Goal: Task Accomplishment & Management: Manage account settings

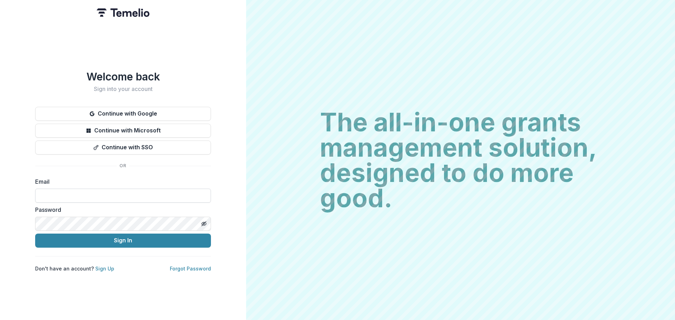
click at [110, 193] on input at bounding box center [123, 196] width 176 height 14
type input "**********"
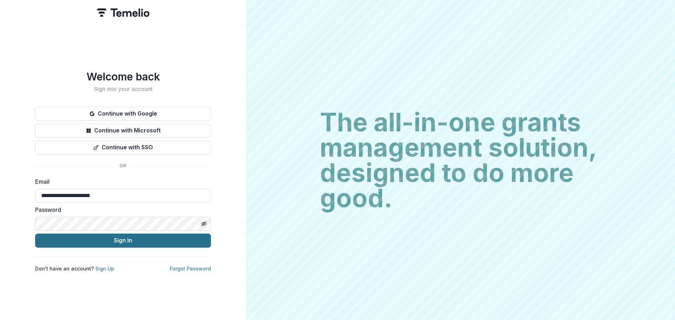
click at [110, 241] on button "Sign In" at bounding box center [123, 241] width 176 height 14
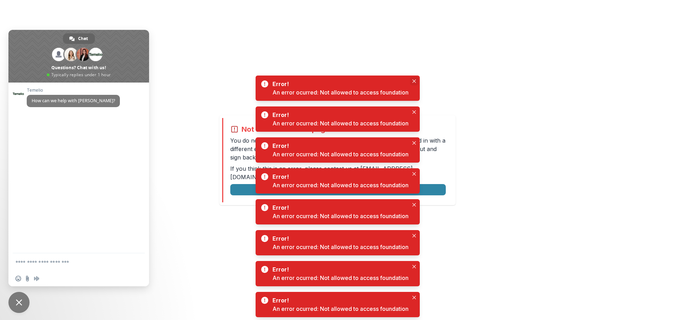
click at [415, 80] on icon "Close" at bounding box center [414, 81] width 4 height 4
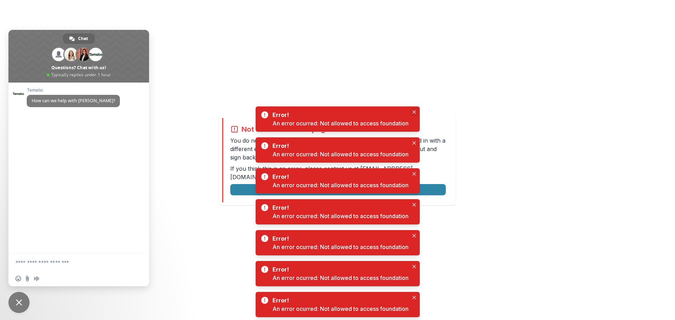
click at [415, 112] on icon "Close" at bounding box center [414, 112] width 4 height 4
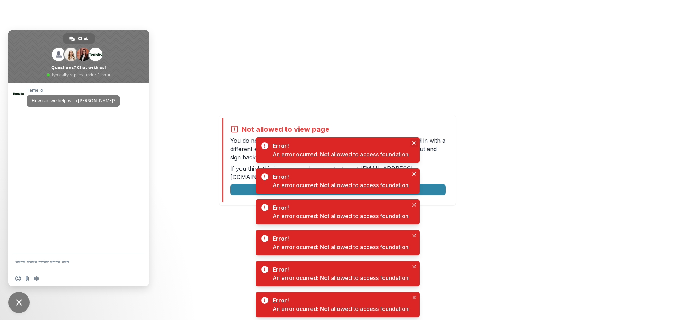
click at [412, 141] on button "Close" at bounding box center [414, 143] width 8 height 8
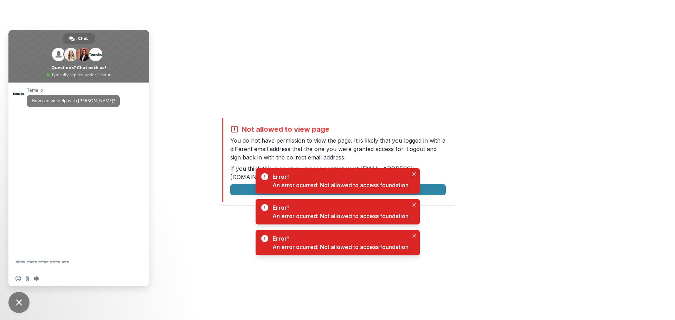
click at [416, 173] on icon "Close" at bounding box center [414, 174] width 4 height 4
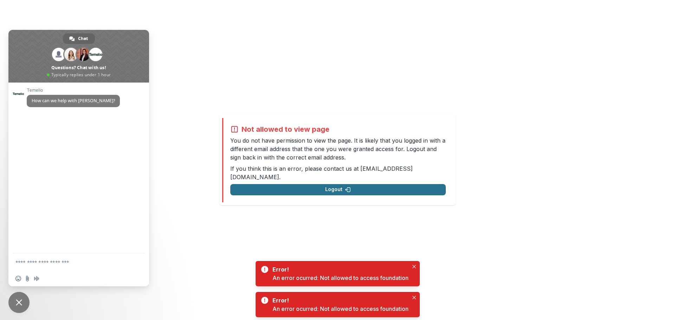
click at [372, 190] on button "Logout" at bounding box center [337, 189] width 215 height 11
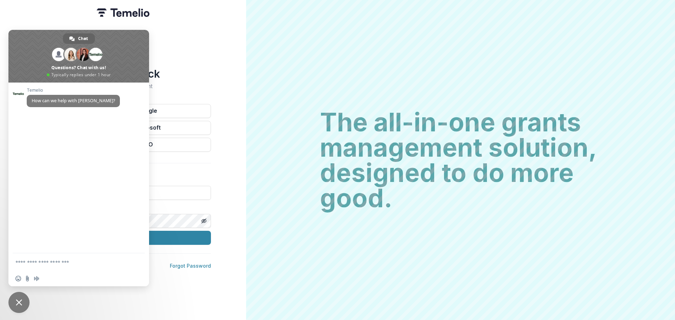
click at [20, 303] on span "Close chat" at bounding box center [19, 302] width 6 height 6
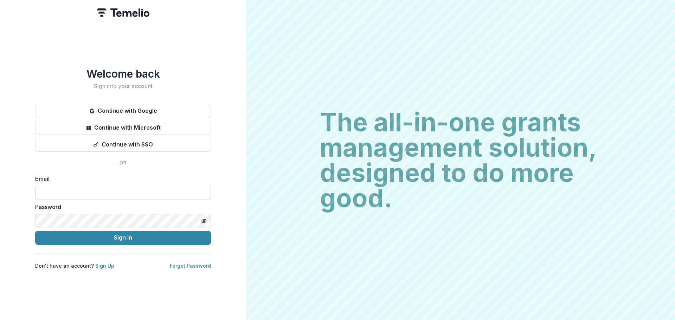
click at [86, 195] on input at bounding box center [123, 193] width 176 height 14
type input "**********"
click at [105, 241] on button "Sign In" at bounding box center [123, 238] width 176 height 14
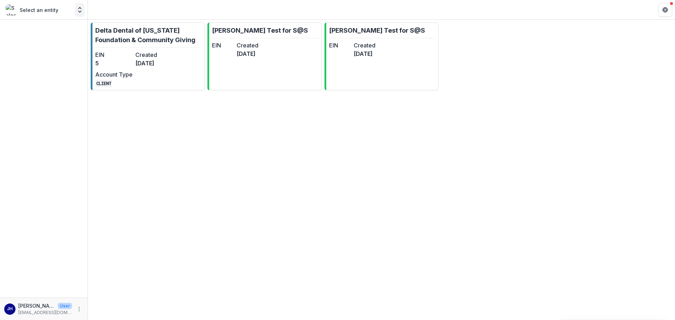
click at [78, 9] on polyline "Open entity switcher" at bounding box center [79, 7] width 3 height 1
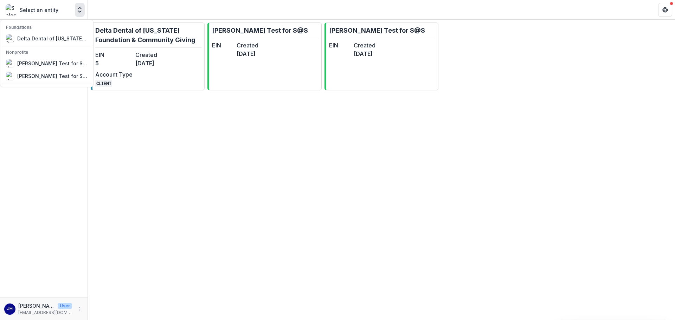
drag, startPoint x: 56, startPoint y: 61, endPoint x: 267, endPoint y: 134, distance: 223.4
click at [267, 134] on div "Delta Dental of Minnesota Foundation & Community Giving EIN 5 Created 2 months …" at bounding box center [381, 170] width 587 height 300
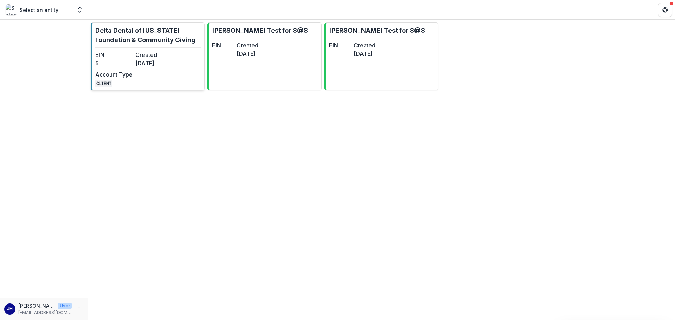
click at [141, 52] on dt "Created" at bounding box center [153, 55] width 37 height 8
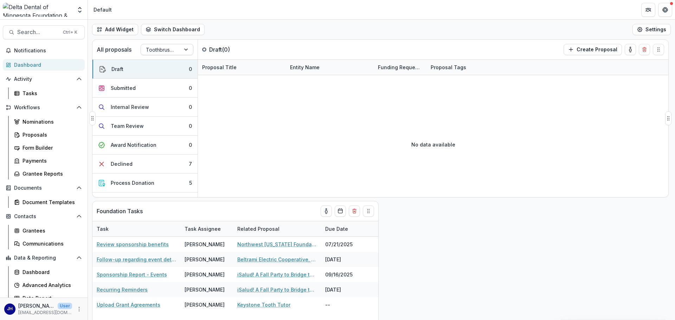
click at [181, 47] on div at bounding box center [186, 49] width 13 height 11
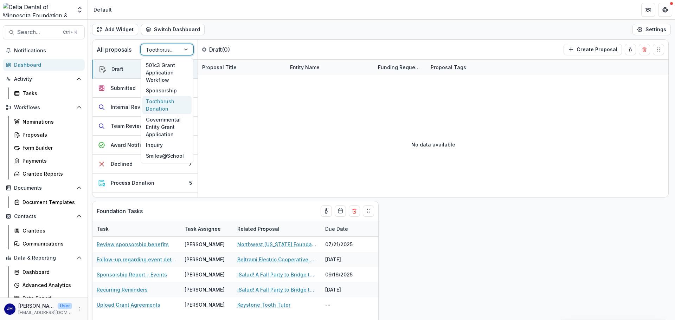
click at [163, 102] on div "Toothbrush Donation" at bounding box center [166, 105] width 49 height 18
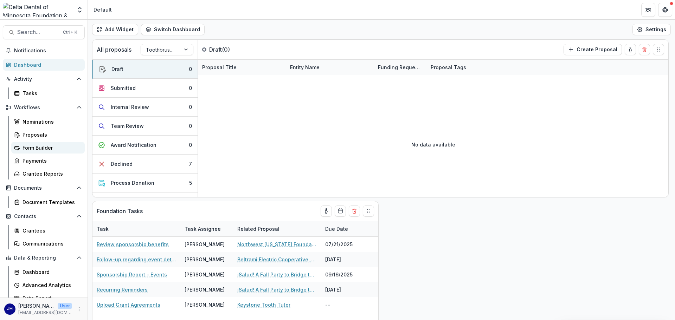
click at [32, 151] on div "Form Builder" at bounding box center [50, 147] width 57 height 7
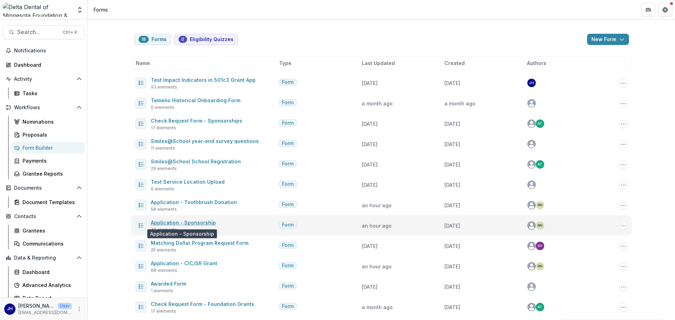
click at [194, 223] on link "Application - Sponsorship" at bounding box center [183, 223] width 65 height 6
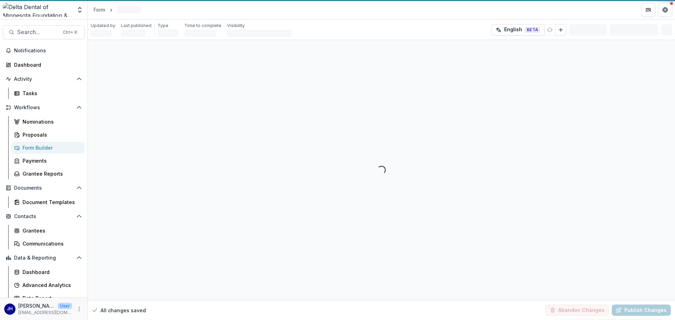
select select "**********"
select select "********"
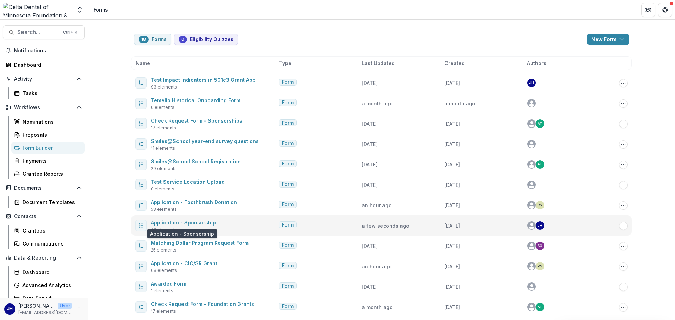
click at [204, 223] on link "Application - Sponsorship" at bounding box center [183, 223] width 65 height 6
select select "**********"
select select "********"
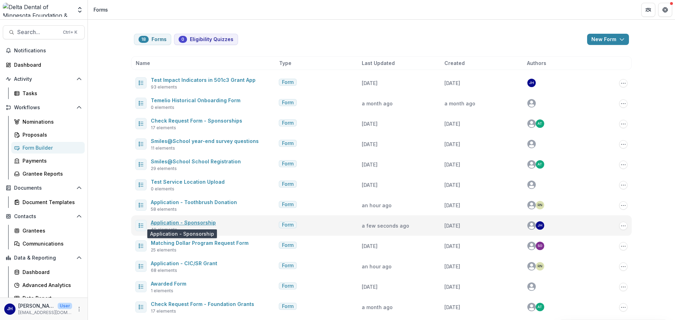
select select "********"
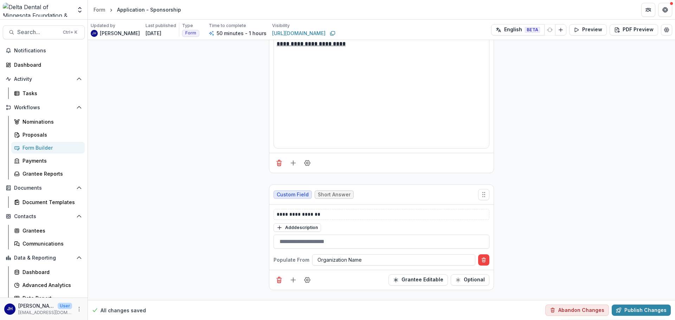
scroll to position [1124, 0]
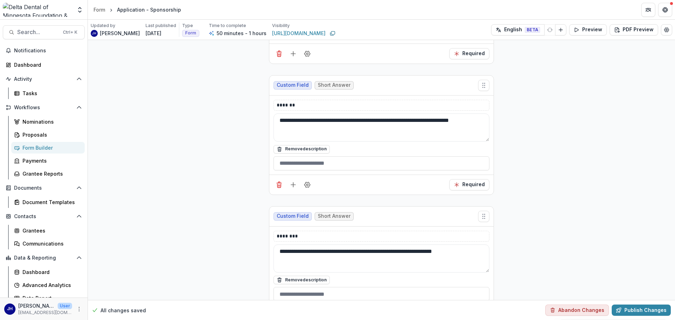
scroll to position [2596, 0]
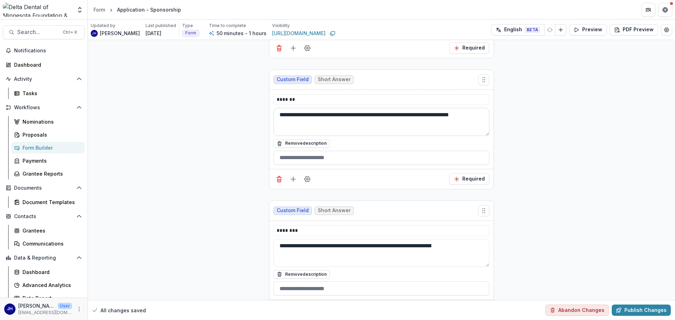
drag, startPoint x: 486, startPoint y: 135, endPoint x: 486, endPoint y: 158, distance: 23.5
click at [487, 136] on textarea "**********" at bounding box center [381, 122] width 216 height 28
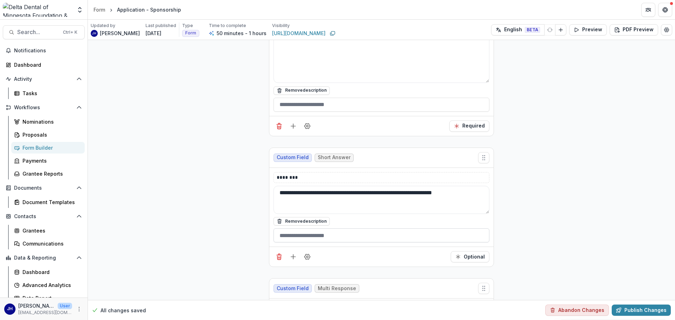
scroll to position [2701, 0]
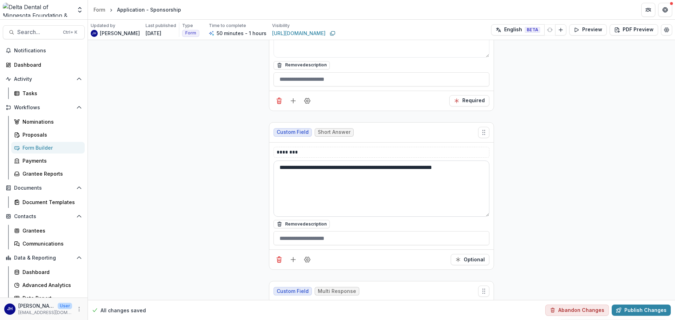
drag, startPoint x: 486, startPoint y: 187, endPoint x: 486, endPoint y: 215, distance: 28.1
click at [486, 215] on textarea "**********" at bounding box center [381, 189] width 216 height 56
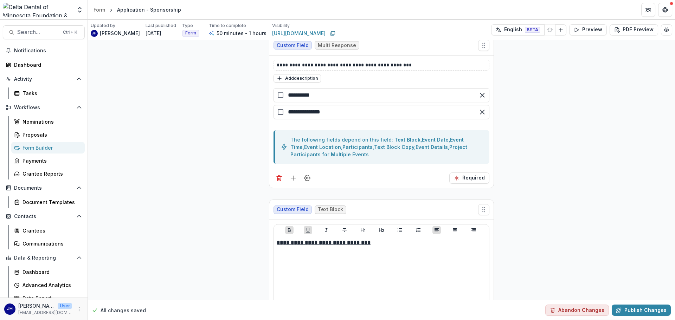
scroll to position [4563, 0]
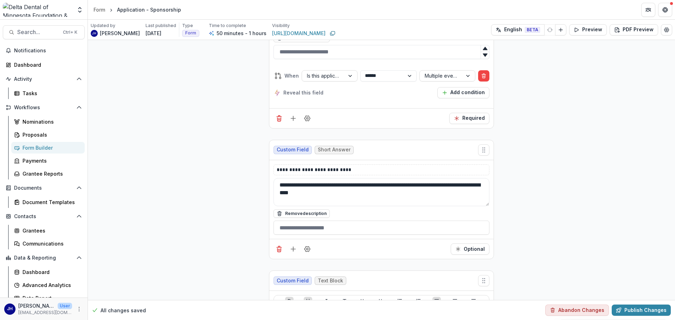
drag, startPoint x: 486, startPoint y: 206, endPoint x: 482, endPoint y: 207, distance: 3.7
click at [486, 206] on textarea "**********" at bounding box center [381, 192] width 216 height 28
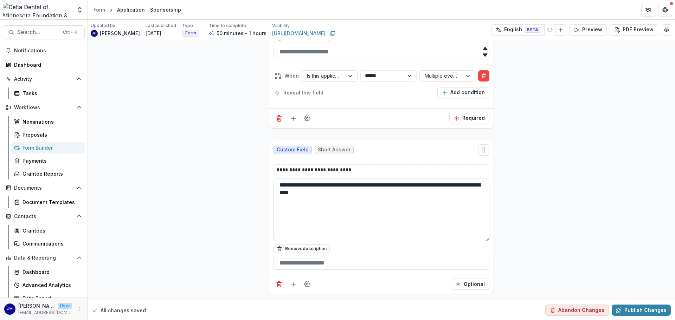
drag, startPoint x: 486, startPoint y: 204, endPoint x: 483, endPoint y: 240, distance: 35.2
click at [483, 240] on textarea "**********" at bounding box center [381, 209] width 216 height 63
click at [305, 284] on icon "Field Settings" at bounding box center [307, 284] width 7 height 7
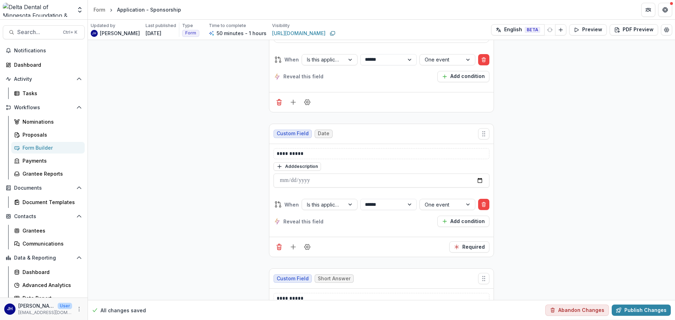
scroll to position [3265, 0]
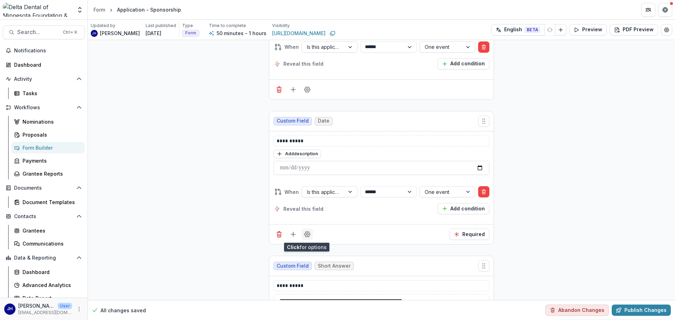
click at [309, 235] on icon "Field Settings" at bounding box center [307, 234] width 7 height 7
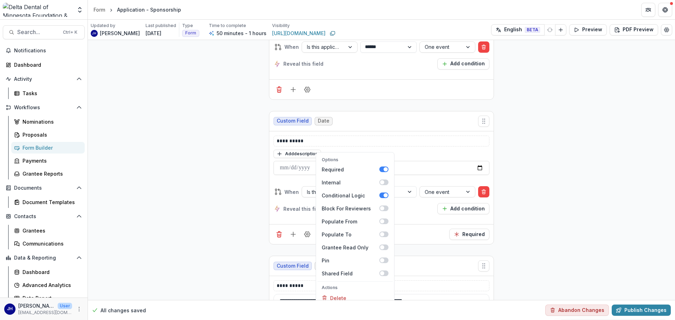
click at [280, 208] on div "Reveal this field" at bounding box center [298, 208] width 50 height 7
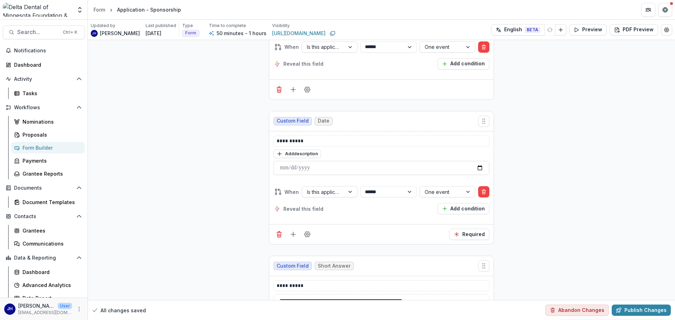
click at [277, 209] on icon at bounding box center [276, 208] width 7 height 7
click at [291, 210] on span "Reveal this field" at bounding box center [303, 208] width 40 height 7
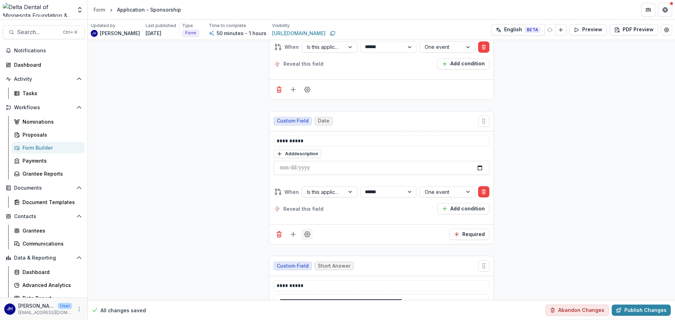
click at [307, 238] on icon "Field Settings" at bounding box center [307, 234] width 7 height 7
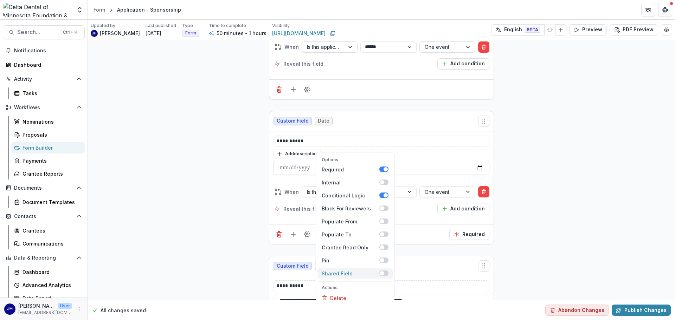
click at [381, 274] on span at bounding box center [382, 273] width 4 height 4
click at [385, 274] on span at bounding box center [385, 273] width 4 height 4
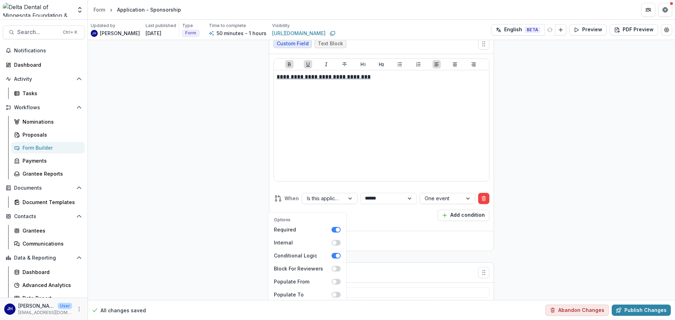
scroll to position [3089, 0]
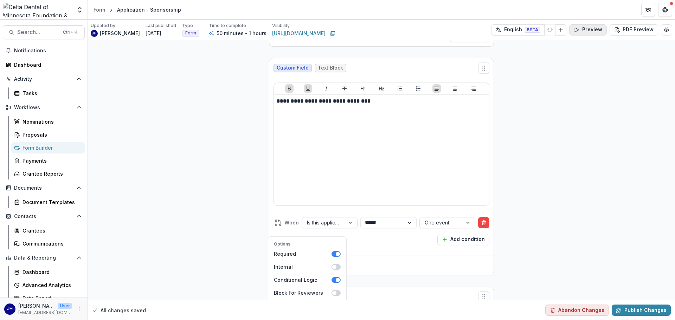
click at [596, 30] on button "Preview" at bounding box center [588, 29] width 38 height 11
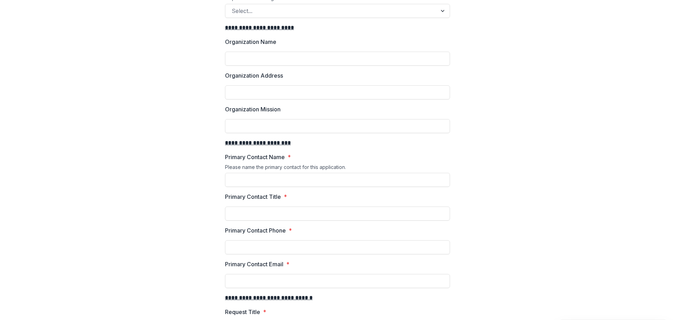
scroll to position [176, 0]
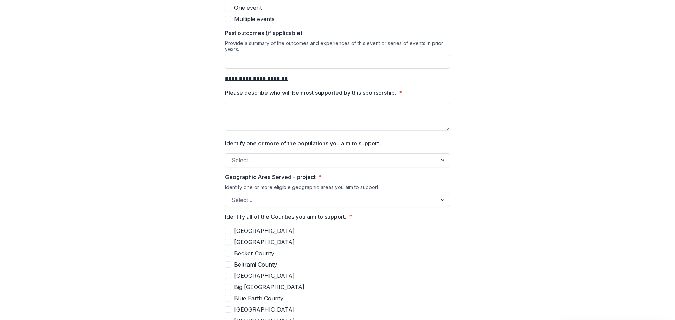
scroll to position [648, 0]
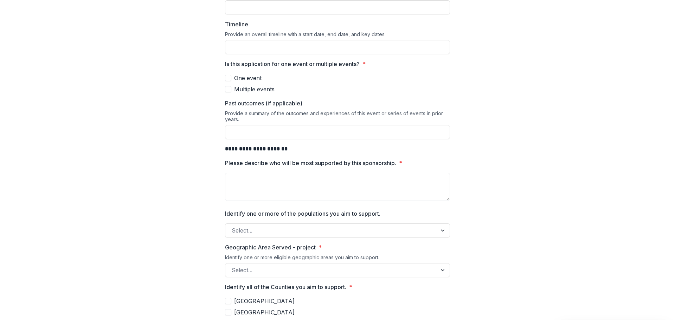
click at [228, 77] on span at bounding box center [228, 78] width 6 height 6
click at [230, 90] on label "Multiple events" at bounding box center [337, 89] width 225 height 8
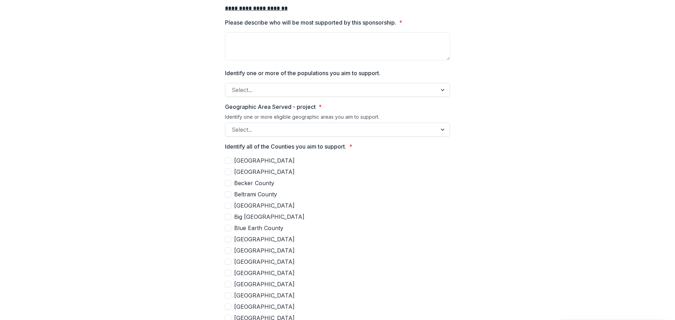
scroll to position [613, 0]
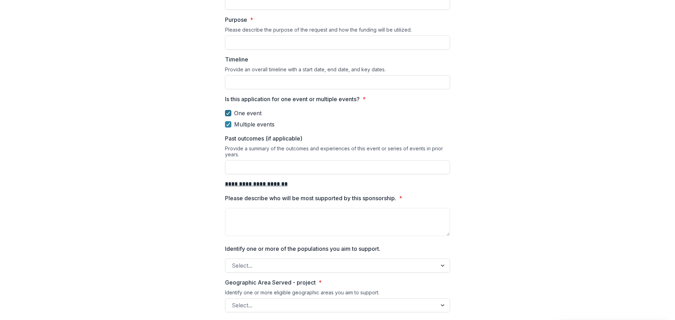
click at [227, 112] on icon at bounding box center [228, 113] width 4 height 4
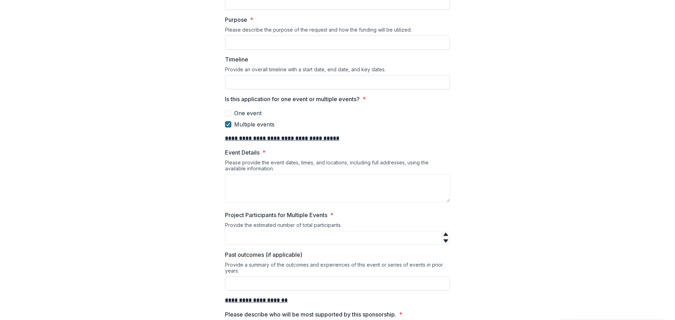
click at [226, 123] on icon at bounding box center [228, 125] width 4 height 4
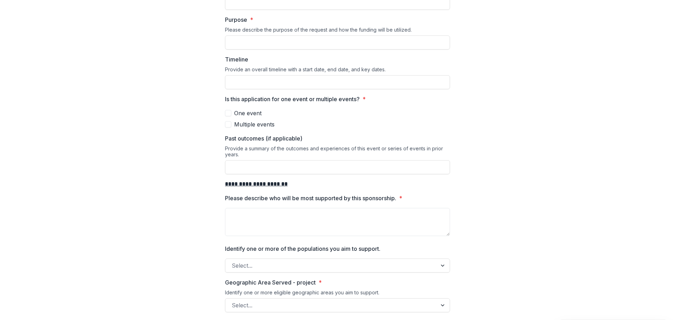
click at [228, 112] on span at bounding box center [228, 113] width 6 height 6
click at [228, 124] on span at bounding box center [228, 124] width 6 height 6
click at [228, 116] on label "One event" at bounding box center [337, 113] width 225 height 8
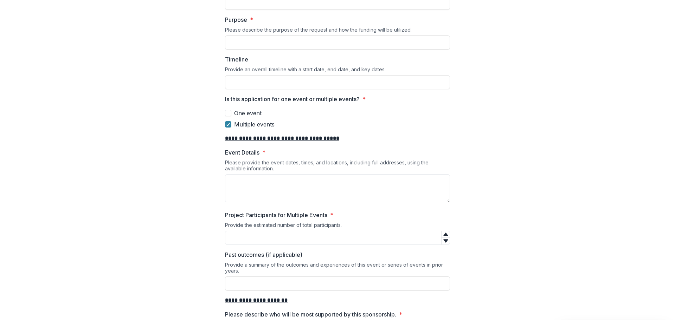
click at [228, 115] on span at bounding box center [228, 113] width 6 height 6
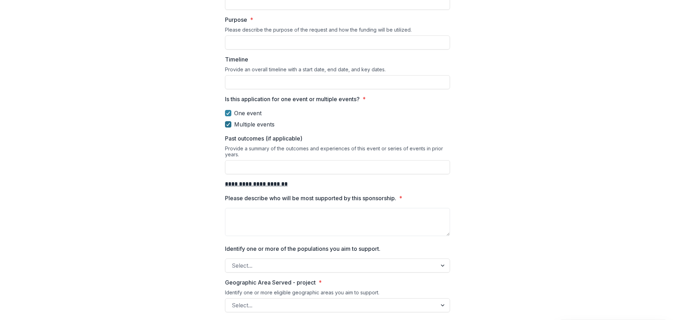
click at [226, 123] on icon at bounding box center [228, 125] width 4 height 4
click at [226, 123] on span at bounding box center [228, 124] width 6 height 6
click at [230, 114] on span at bounding box center [228, 113] width 6 height 6
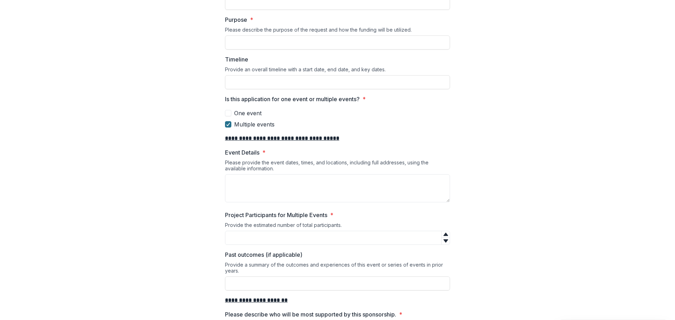
click at [227, 123] on icon at bounding box center [228, 125] width 4 height 4
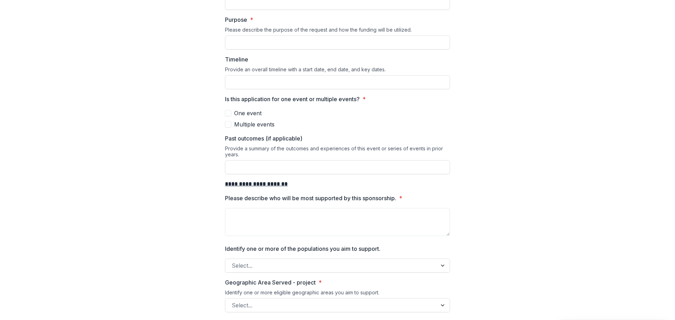
click at [227, 114] on span at bounding box center [228, 113] width 6 height 6
click at [229, 123] on span at bounding box center [228, 124] width 6 height 6
click at [227, 116] on label "One event" at bounding box center [337, 113] width 225 height 8
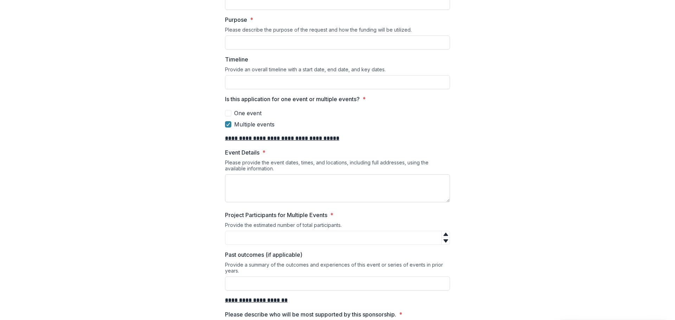
click at [253, 183] on textarea "Event Details *" at bounding box center [337, 188] width 225 height 28
click at [441, 239] on div at bounding box center [445, 237] width 8 height 13
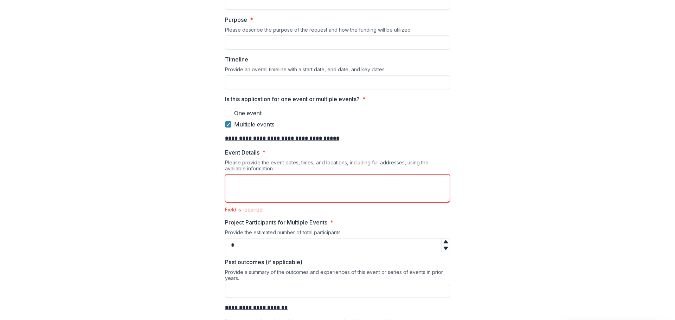
click at [443, 243] on icon at bounding box center [446, 242] width 6 height 6
type input "*"
click at [443, 240] on icon at bounding box center [446, 242] width 6 height 6
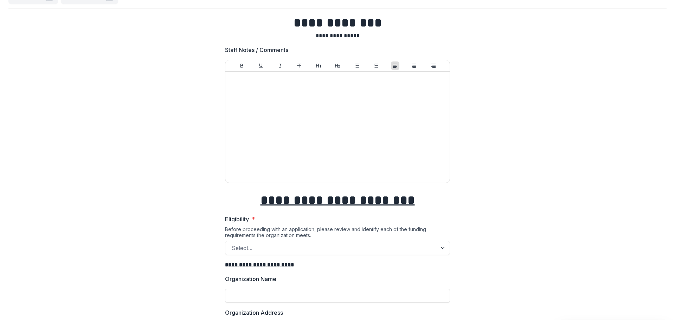
scroll to position [0, 0]
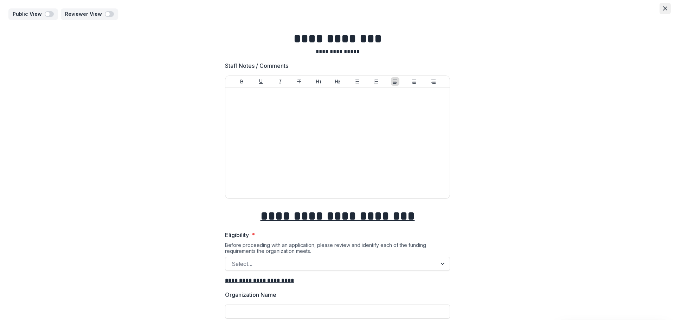
click at [663, 8] on icon "Close" at bounding box center [665, 8] width 4 height 4
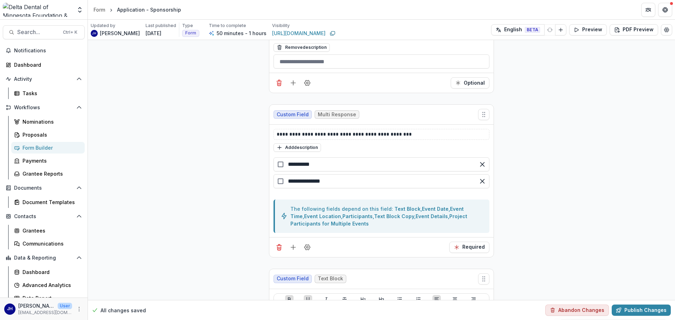
scroll to position [2948, 0]
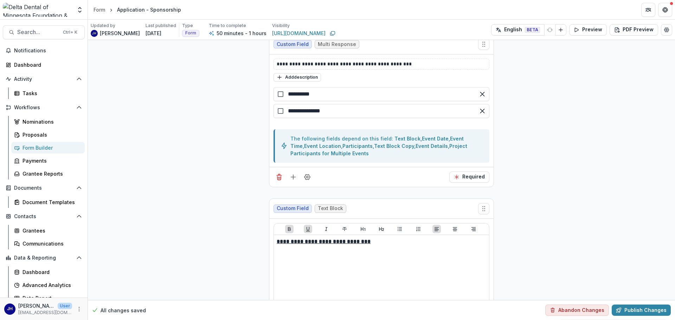
click at [279, 95] on div at bounding box center [281, 94] width 6 height 6
click at [278, 110] on div at bounding box center [281, 111] width 6 height 6
click at [305, 177] on icon "Field Settings" at bounding box center [307, 177] width 7 height 7
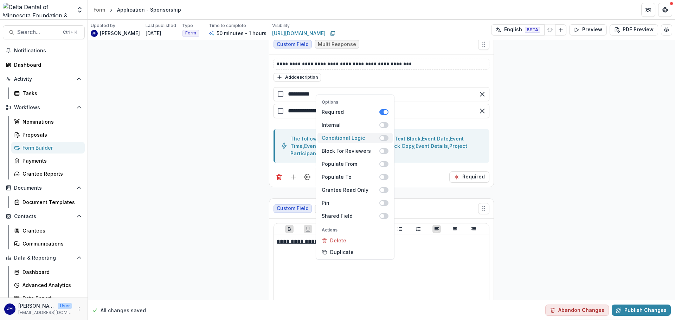
click at [382, 136] on span at bounding box center [382, 138] width 4 height 4
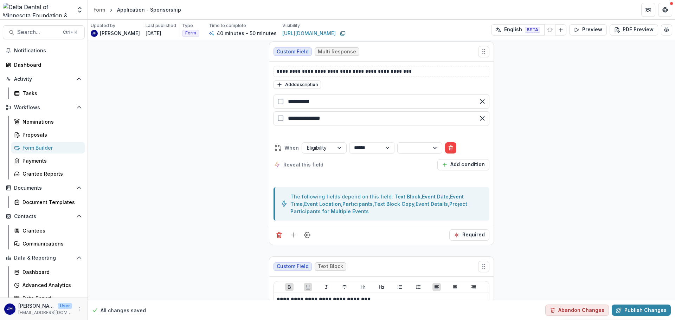
click at [453, 148] on icon "Delete condition" at bounding box center [451, 148] width 6 height 6
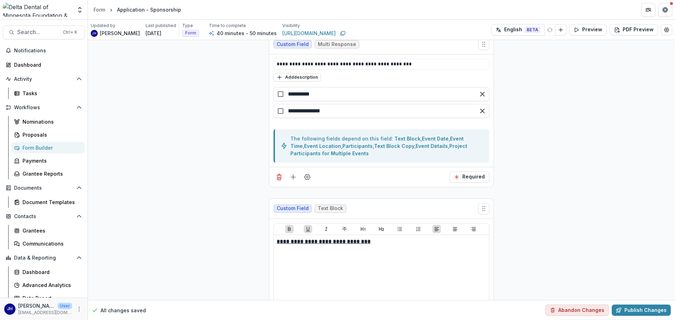
scroll to position [2941, 0]
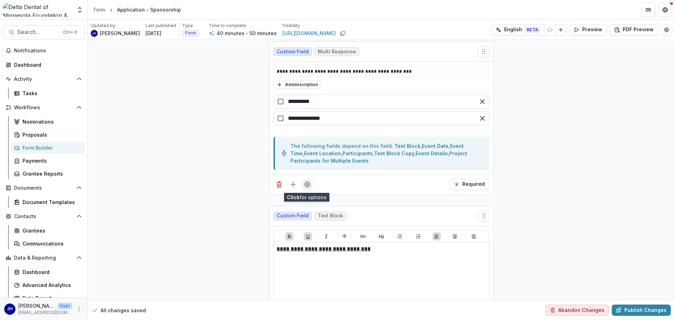
click at [304, 183] on icon "Field Settings" at bounding box center [307, 184] width 7 height 7
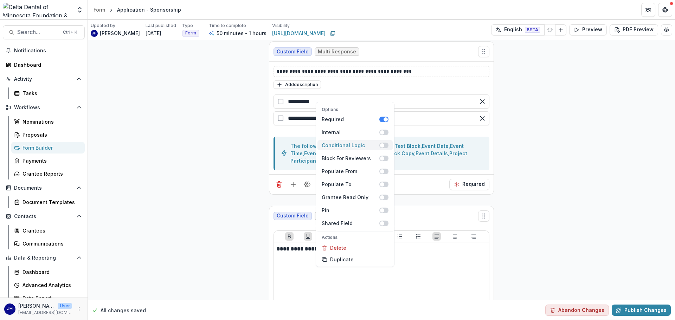
click at [384, 145] on span at bounding box center [383, 146] width 9 height 6
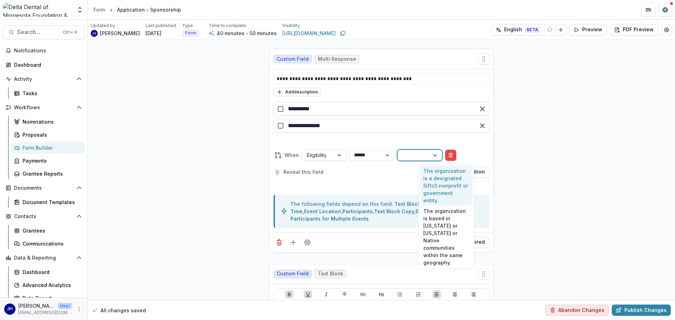
click at [424, 154] on div at bounding box center [413, 155] width 22 height 9
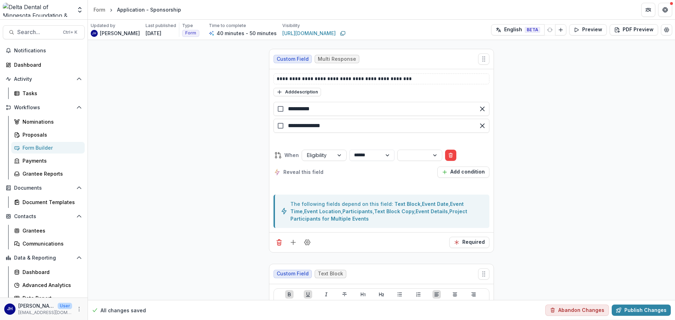
click at [451, 156] on line "Delete condition" at bounding box center [451, 155] width 0 height 1
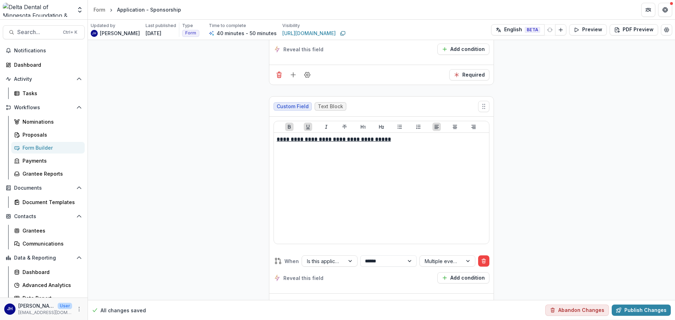
scroll to position [3988, 0]
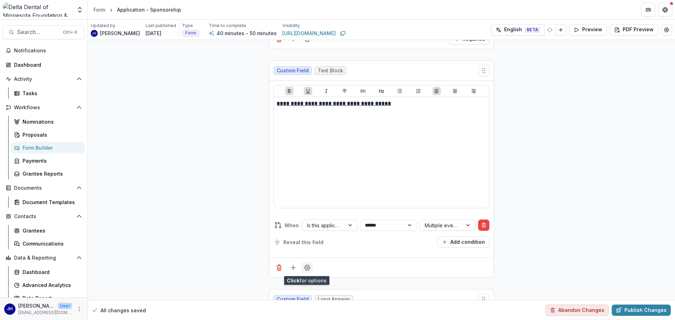
click at [306, 267] on icon "Field Settings" at bounding box center [307, 267] width 7 height 7
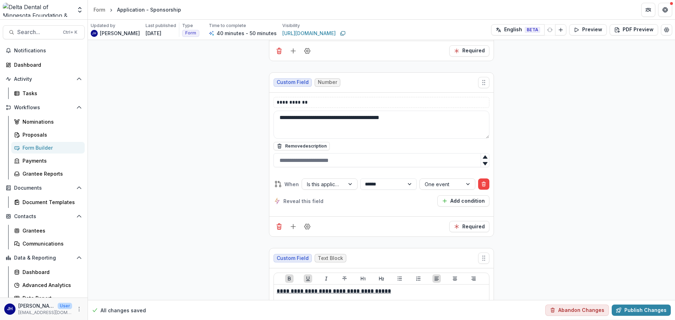
scroll to position [3777, 0]
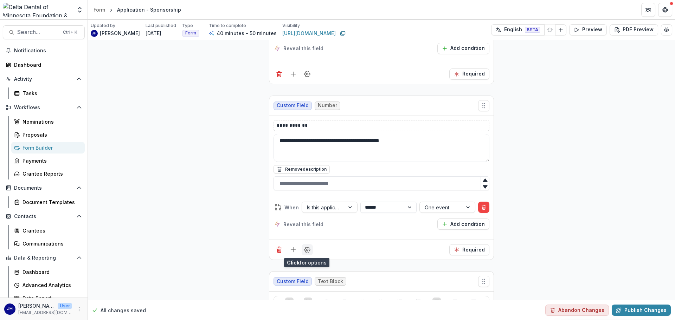
click at [306, 252] on icon "Field Settings" at bounding box center [307, 249] width 6 height 5
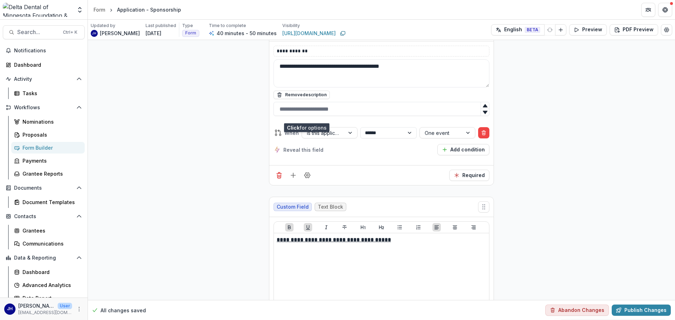
scroll to position [3988, 0]
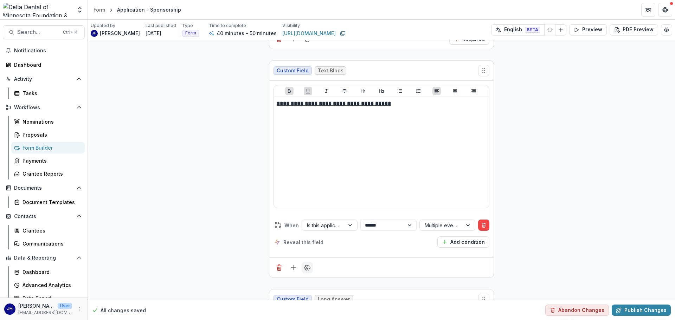
click at [304, 268] on icon "Field Settings" at bounding box center [307, 267] width 7 height 7
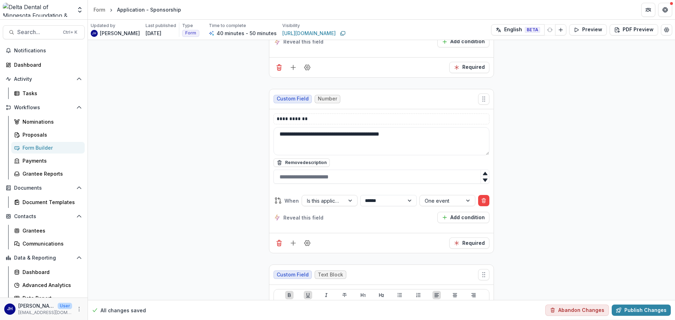
scroll to position [3777, 0]
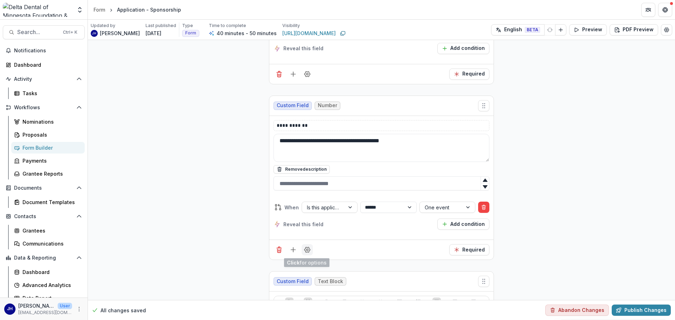
click at [305, 250] on icon "Field Settings" at bounding box center [307, 249] width 7 height 7
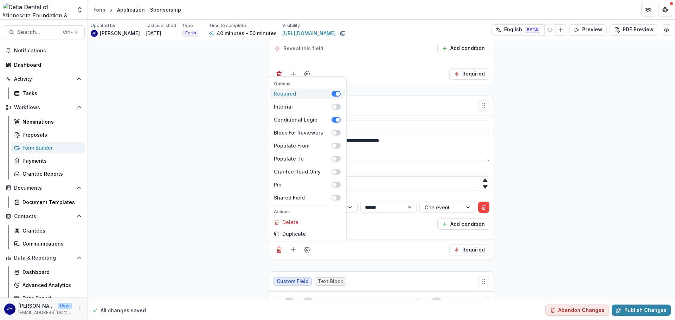
click at [336, 93] on span at bounding box center [338, 94] width 4 height 4
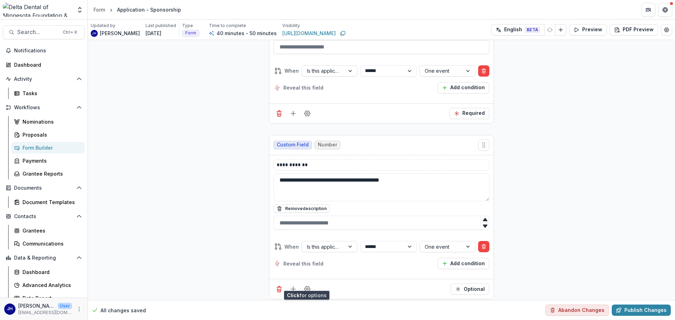
scroll to position [3672, 0]
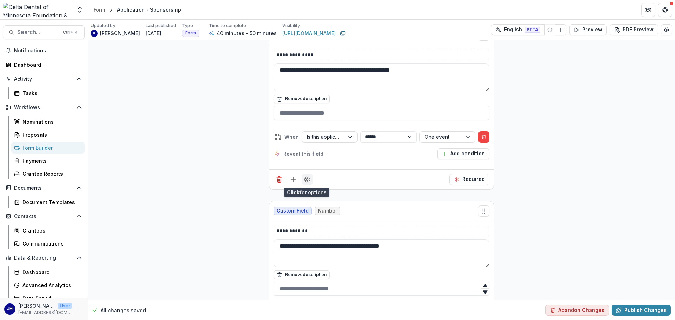
click at [306, 181] on icon "Field Settings" at bounding box center [307, 179] width 7 height 7
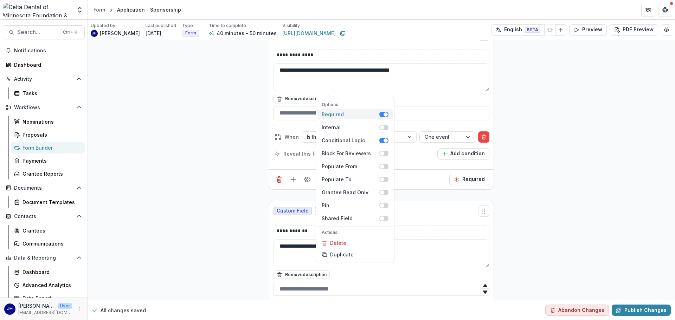
click at [382, 116] on span at bounding box center [383, 115] width 9 height 6
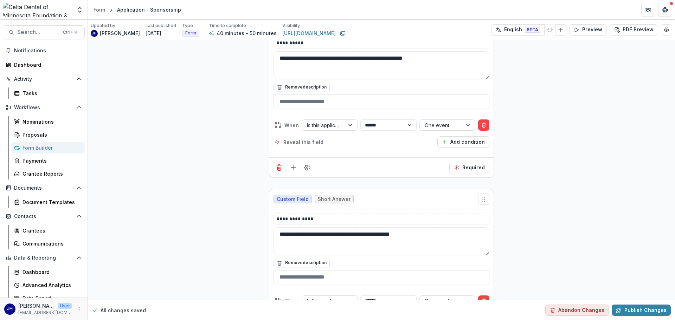
scroll to position [3496, 0]
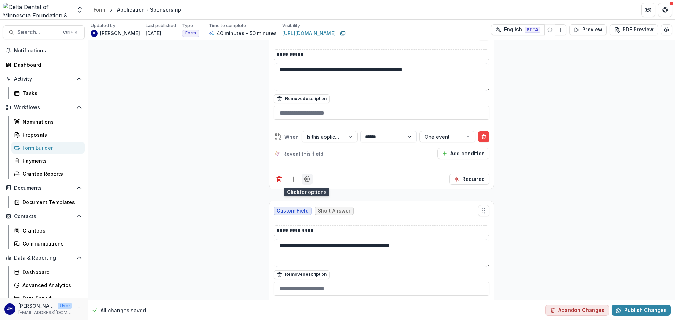
click at [308, 178] on icon "Field Settings" at bounding box center [307, 179] width 6 height 5
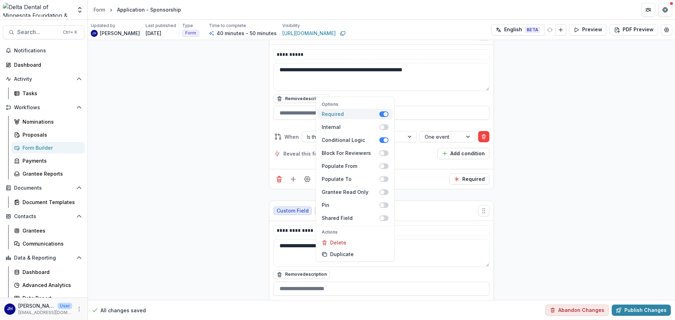
click at [382, 111] on label "Required" at bounding box center [354, 114] width 75 height 10
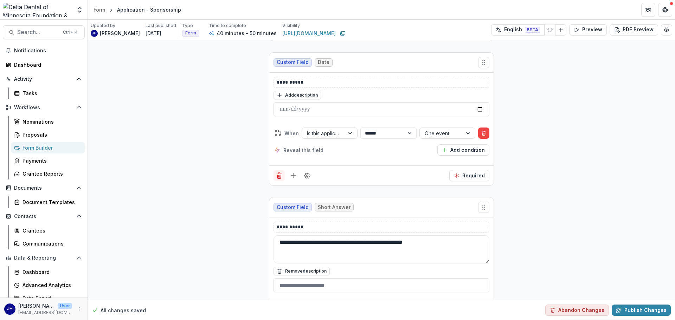
scroll to position [3320, 0]
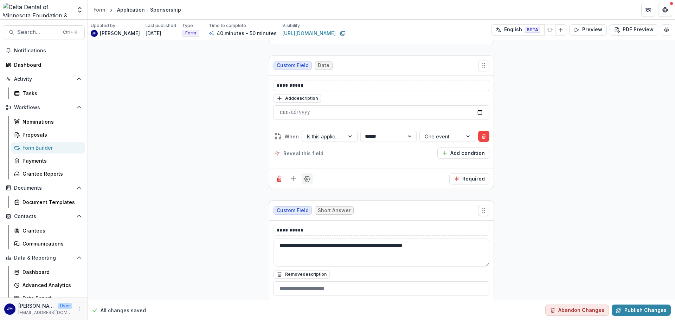
click at [306, 179] on icon "Field Settings" at bounding box center [307, 178] width 7 height 7
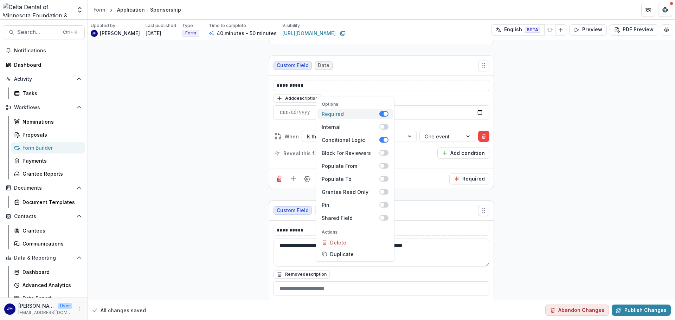
click at [384, 116] on span at bounding box center [385, 114] width 4 height 4
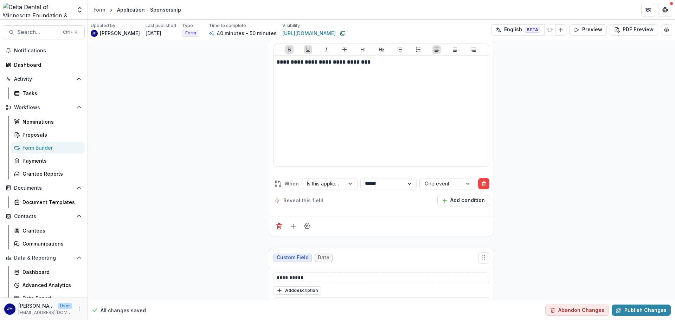
scroll to position [3109, 0]
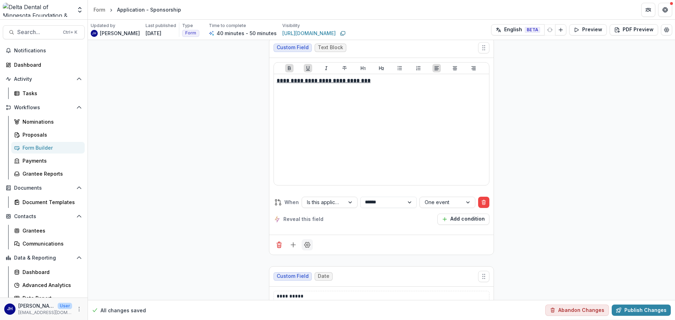
click at [310, 244] on button "Field Settings" at bounding box center [306, 244] width 11 height 11
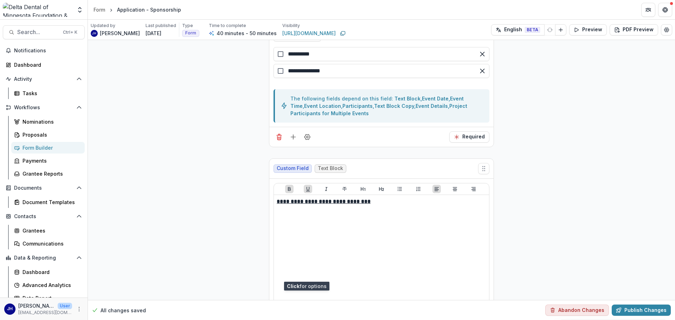
scroll to position [2934, 0]
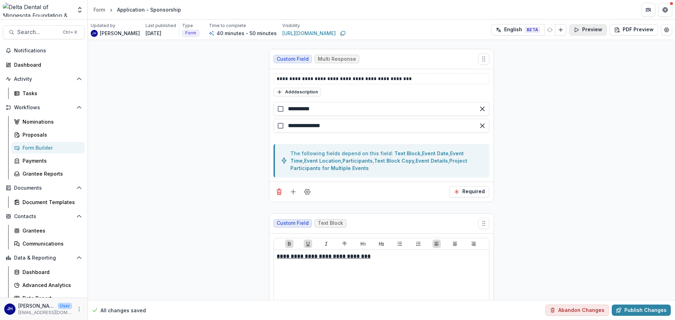
click at [583, 29] on button "Preview" at bounding box center [588, 29] width 38 height 11
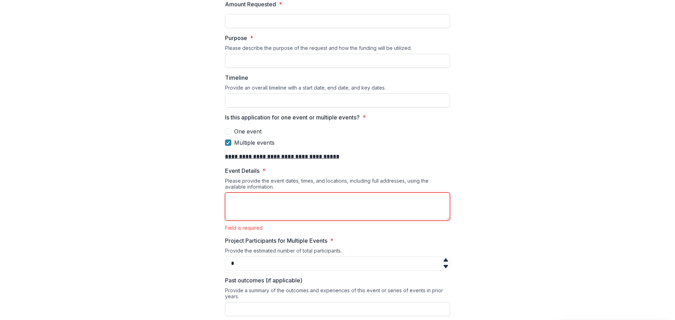
scroll to position [597, 0]
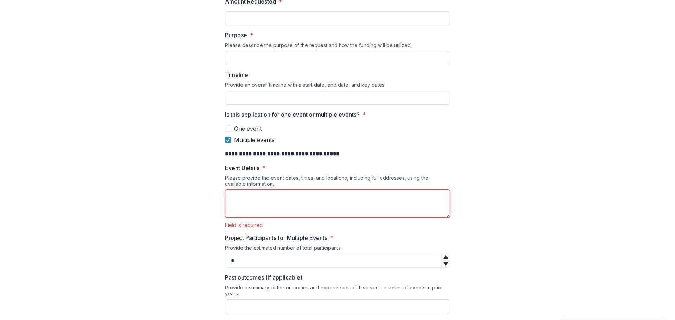
click at [227, 131] on span at bounding box center [228, 128] width 6 height 6
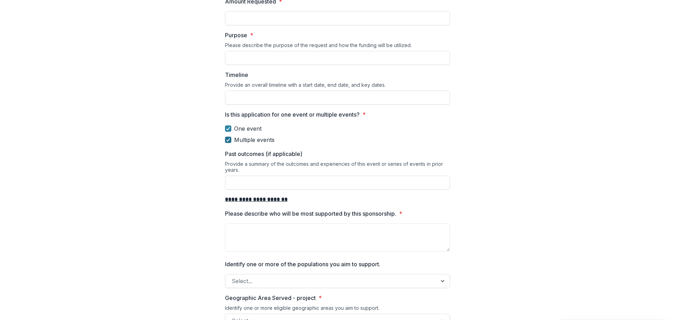
click at [226, 139] on icon at bounding box center [228, 140] width 4 height 4
click at [229, 129] on icon at bounding box center [228, 129] width 4 height 4
click at [229, 138] on span at bounding box center [228, 140] width 6 height 6
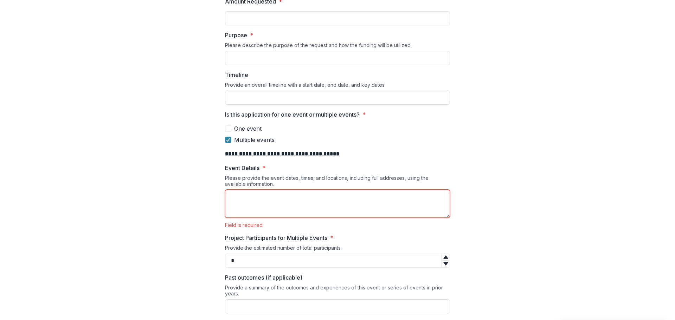
click at [228, 128] on span at bounding box center [228, 128] width 6 height 6
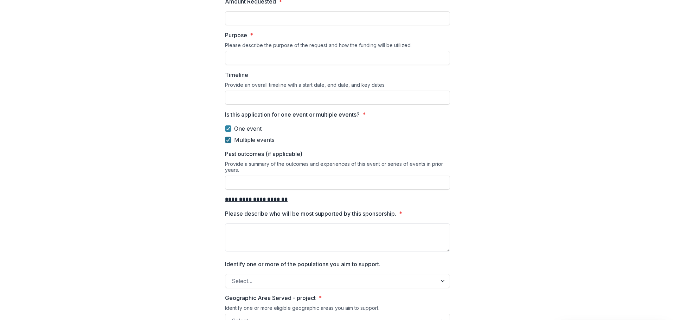
click at [227, 137] on div at bounding box center [228, 140] width 4 height 6
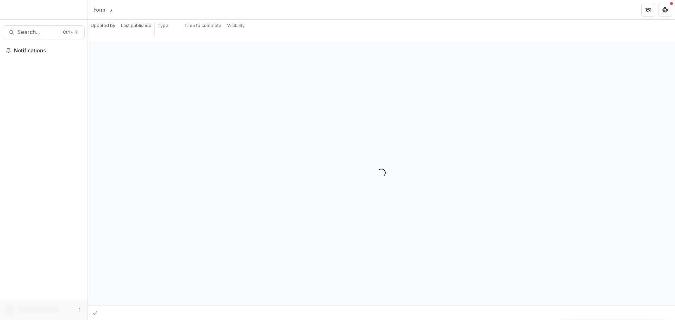
select select "**********"
select select "********"
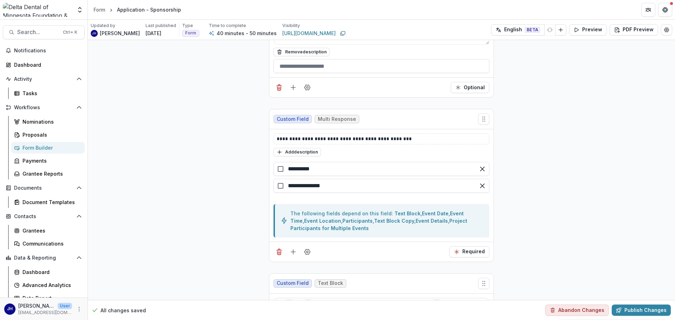
scroll to position [2846, 0]
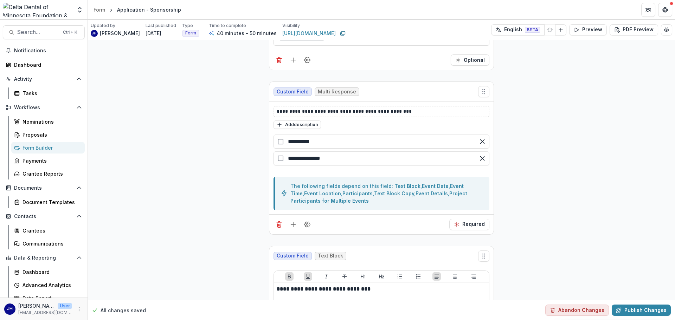
click at [278, 142] on div at bounding box center [281, 142] width 6 height 6
click at [586, 32] on button "Preview" at bounding box center [588, 29] width 38 height 11
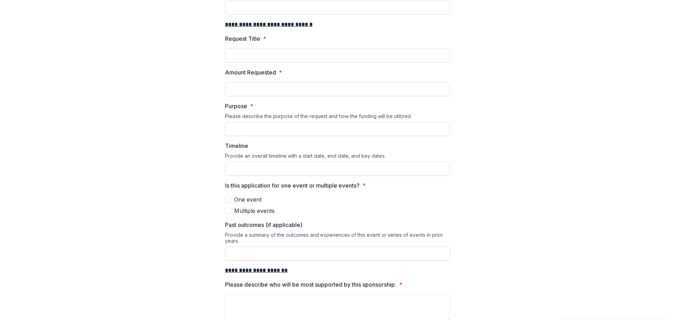
scroll to position [527, 0]
click at [227, 198] on span at bounding box center [228, 199] width 6 height 6
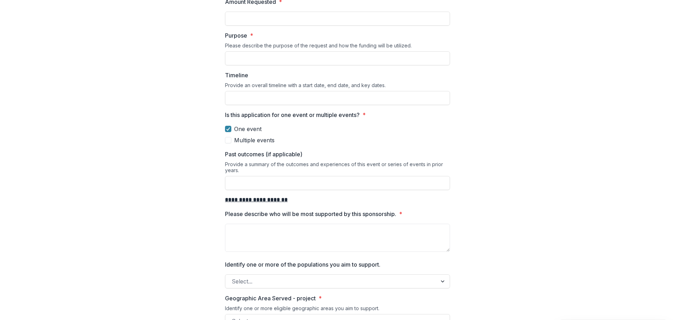
scroll to position [597, 0]
click at [226, 129] on icon at bounding box center [228, 129] width 4 height 4
click at [228, 139] on span at bounding box center [228, 140] width 6 height 6
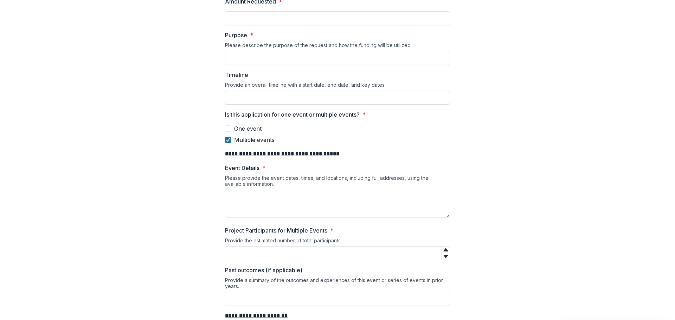
click at [228, 139] on polyline at bounding box center [228, 139] width 3 height 3
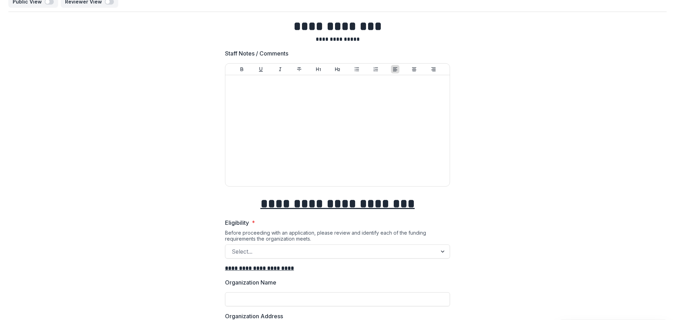
scroll to position [0, 0]
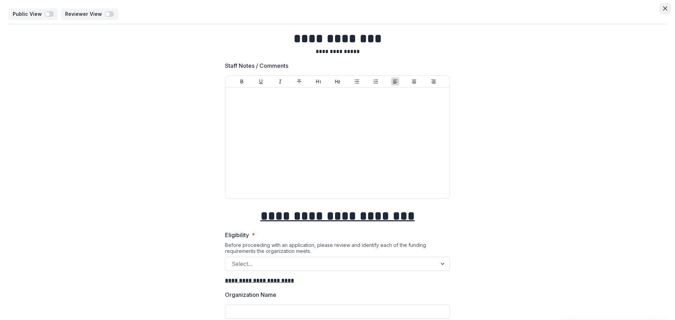
click at [662, 6] on button "Close" at bounding box center [664, 8] width 11 height 11
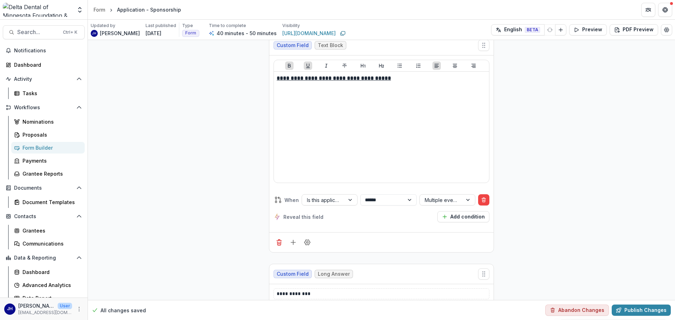
scroll to position [3970, 0]
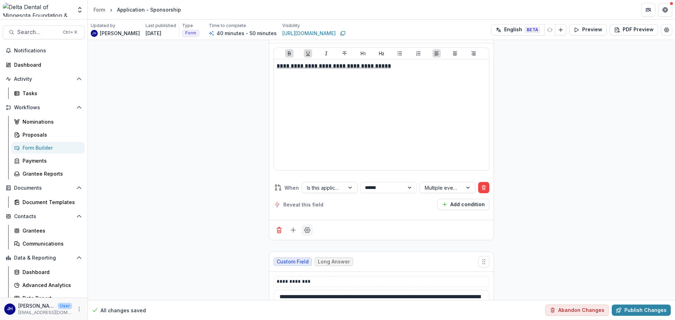
click at [310, 230] on button "Field Settings" at bounding box center [306, 230] width 11 height 11
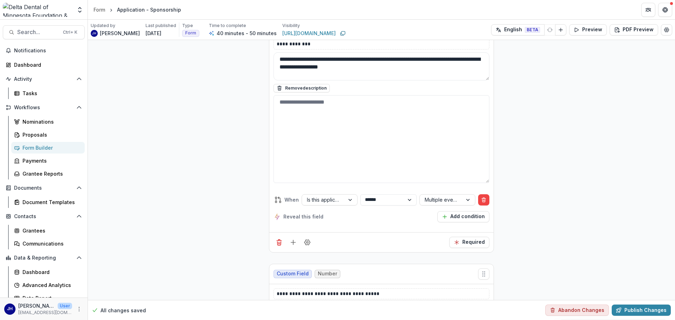
scroll to position [4216, 0]
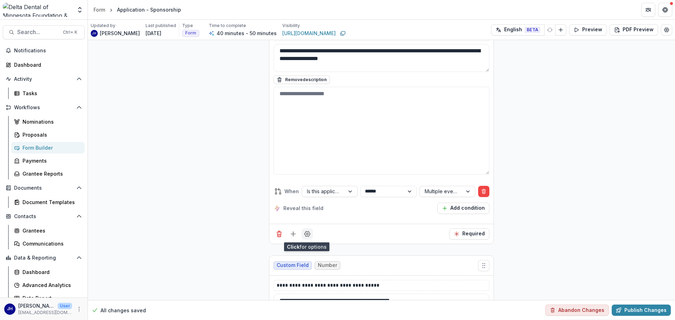
click at [305, 233] on icon "Field Settings" at bounding box center [307, 233] width 7 height 7
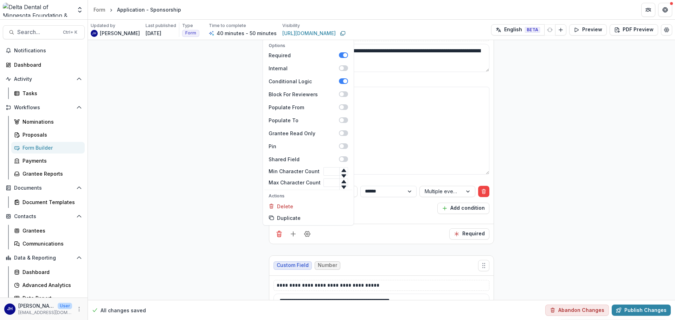
click at [230, 222] on div "**********" at bounding box center [381, 108] width 587 height 8568
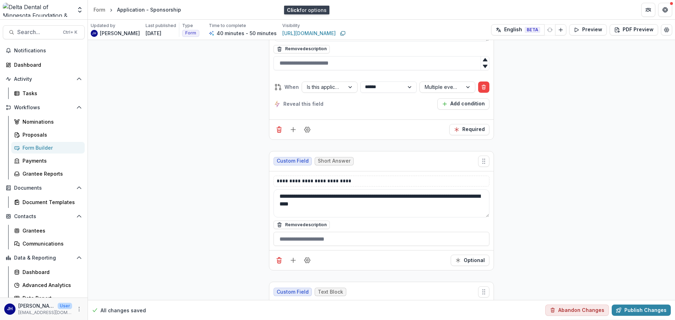
scroll to position [4497, 0]
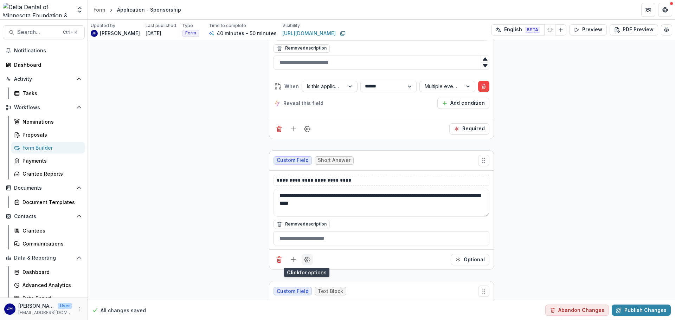
click at [306, 259] on circle "Field Settings" at bounding box center [307, 260] width 2 height 2
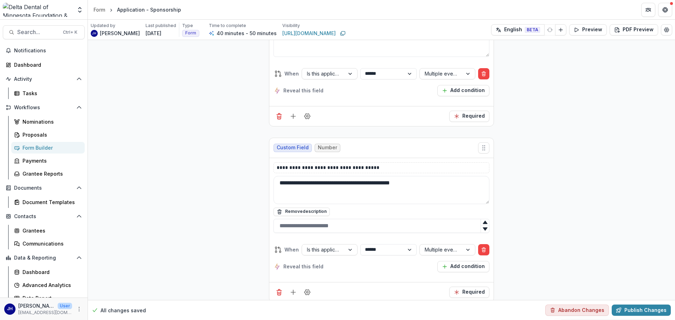
scroll to position [4322, 0]
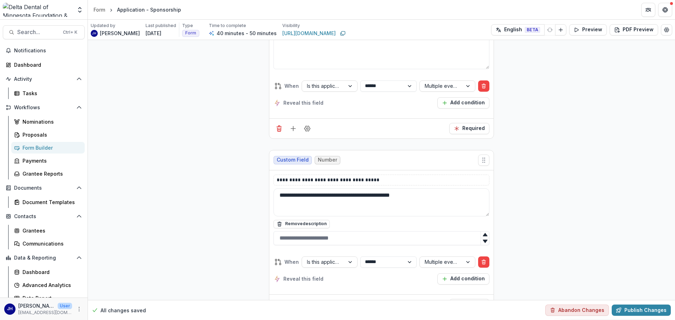
click at [254, 188] on div "**********" at bounding box center [381, 3] width 587 height 8568
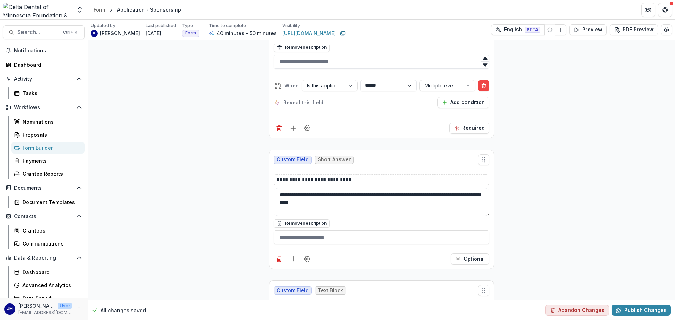
scroll to position [4497, 0]
click at [663, 28] on icon "Edit Form Settings" at bounding box center [666, 30] width 6 height 6
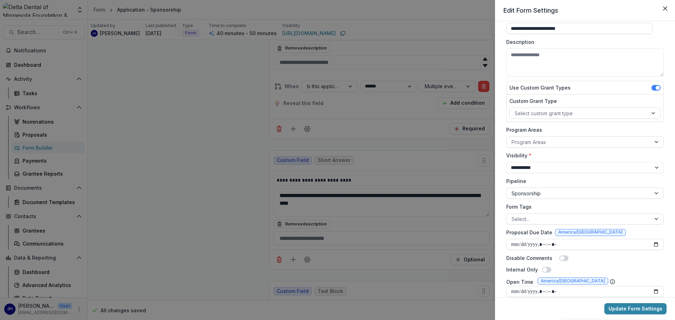
scroll to position [0, 0]
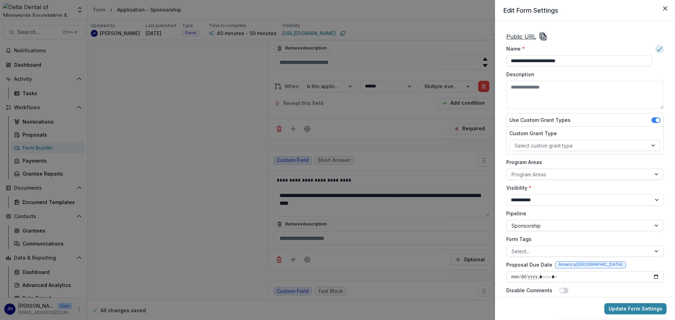
click at [252, 132] on div "**********" at bounding box center [337, 160] width 675 height 320
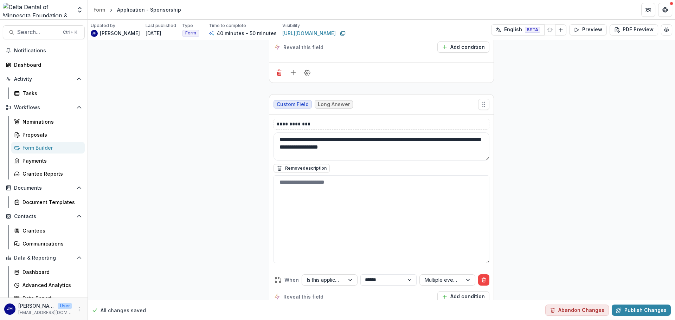
scroll to position [4040, 0]
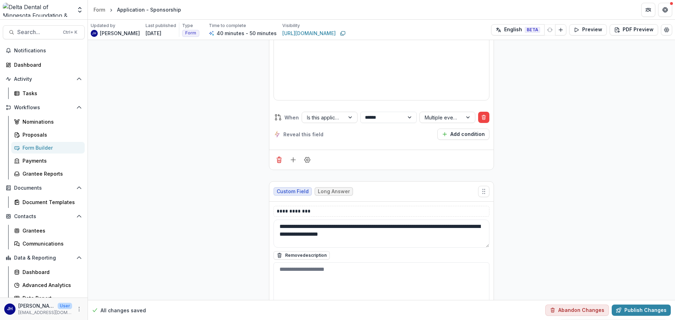
click at [290, 132] on span "Reveal this field" at bounding box center [303, 134] width 40 height 7
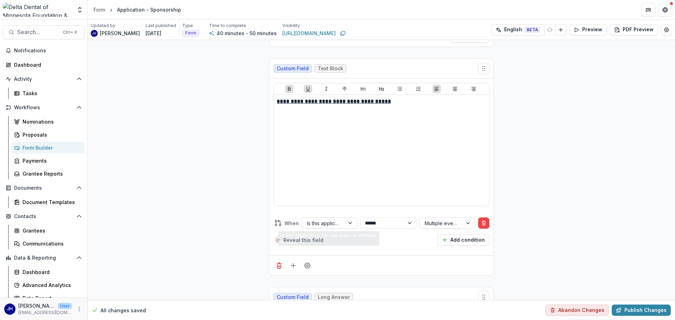
scroll to position [3935, 0]
click at [308, 266] on icon "Field Settings" at bounding box center [307, 265] width 6 height 5
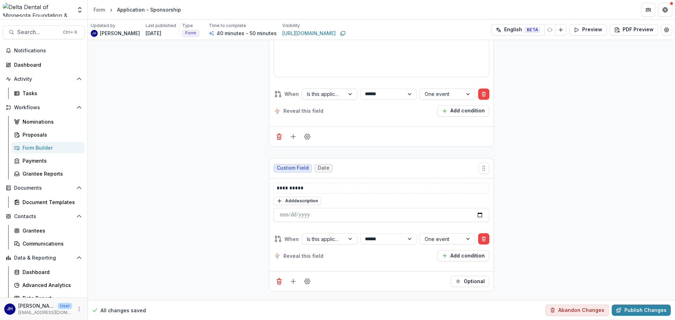
scroll to position [3197, 0]
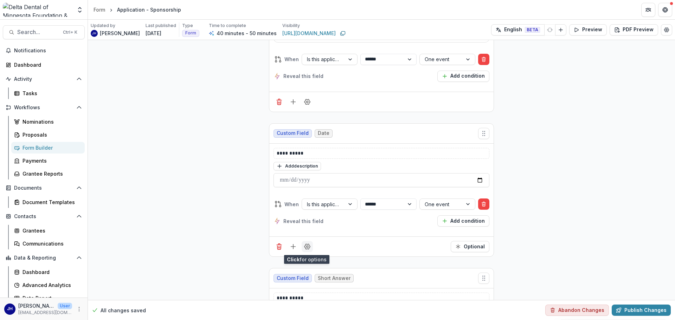
click at [307, 249] on icon "Field Settings" at bounding box center [307, 246] width 7 height 7
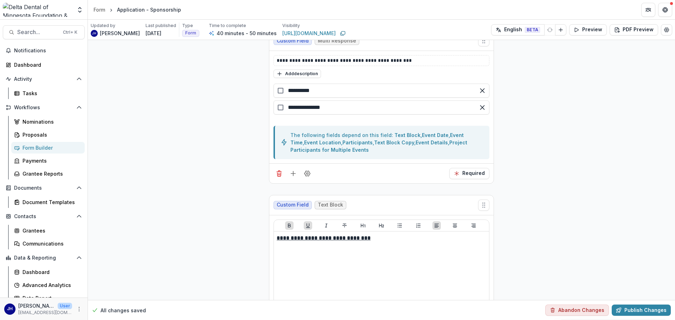
scroll to position [2846, 0]
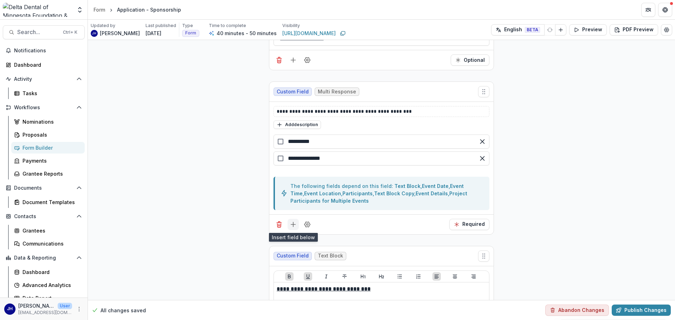
click at [291, 225] on line "Add field" at bounding box center [293, 225] width 5 height 0
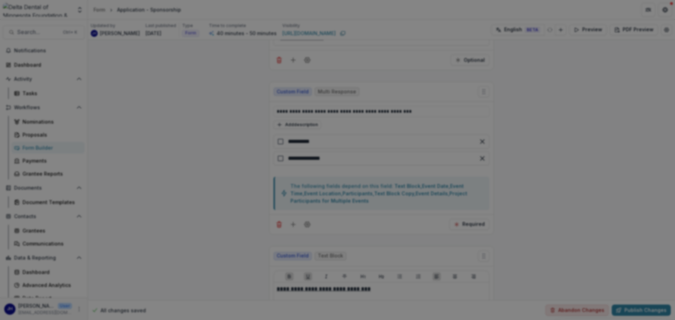
scroll to position [105, 0]
click at [645, 75] on div "Basic Fields New Page File Download File Upload Text Block Currency Phone Numbe…" at bounding box center [337, 160] width 675 height 320
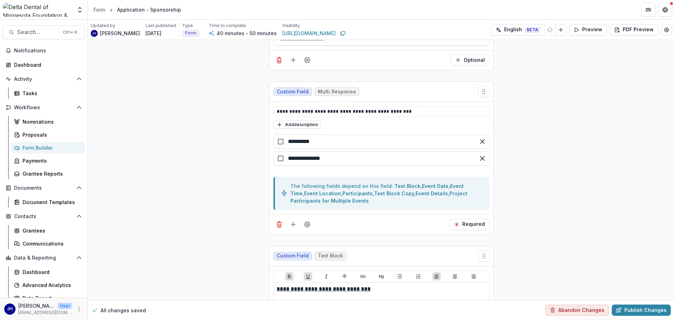
click at [579, 30] on button "Preview" at bounding box center [588, 29] width 38 height 11
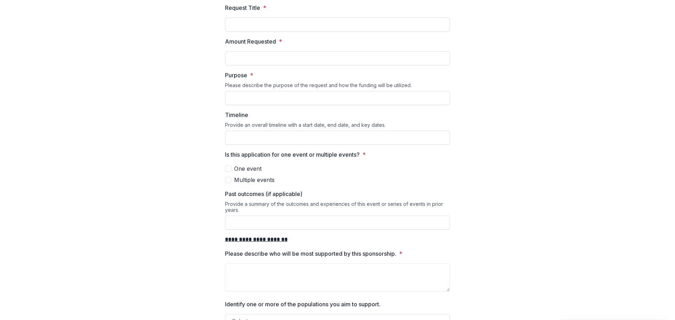
scroll to position [562, 0]
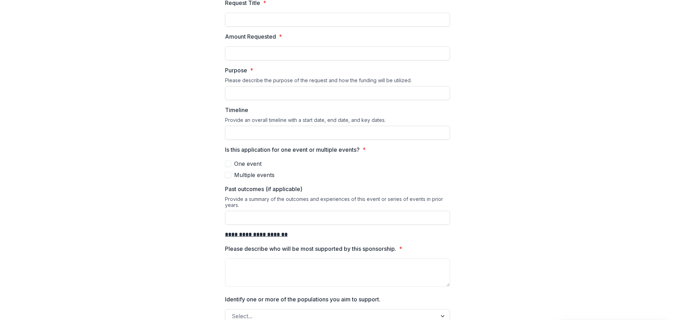
click at [230, 159] on div at bounding box center [337, 158] width 225 height 3
click at [230, 163] on span at bounding box center [228, 164] width 6 height 6
click at [227, 164] on icon at bounding box center [228, 164] width 4 height 4
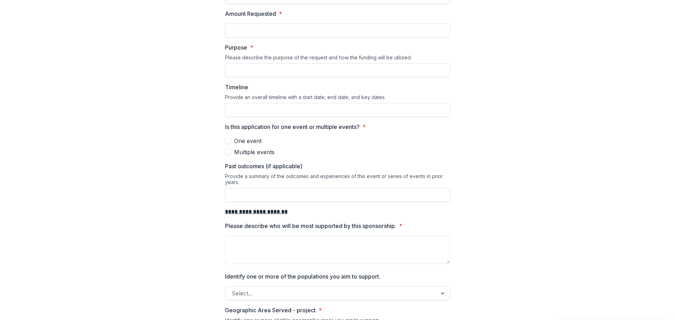
scroll to position [597, 0]
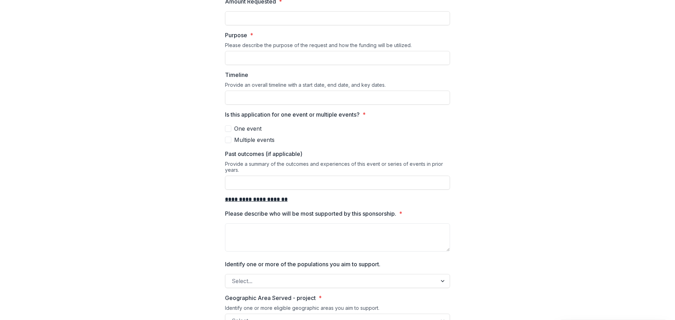
click at [229, 140] on span at bounding box center [228, 140] width 6 height 6
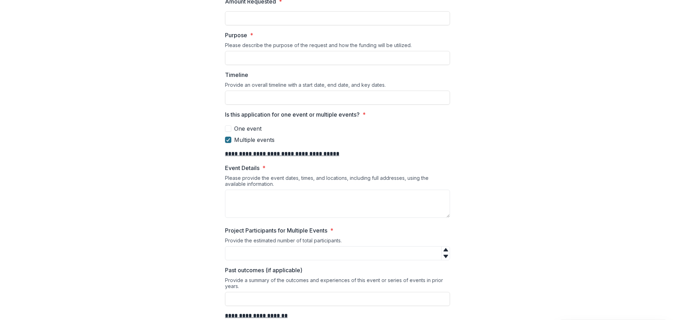
click at [227, 138] on icon at bounding box center [228, 140] width 4 height 4
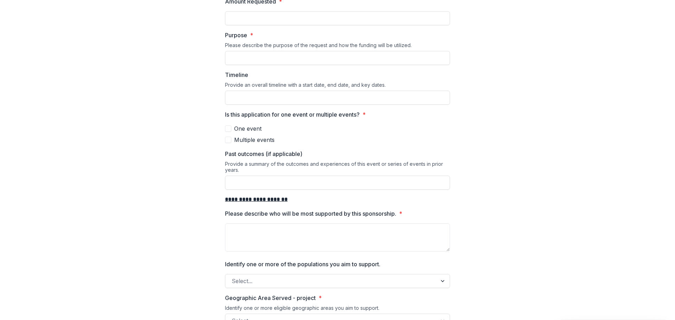
click at [227, 138] on span at bounding box center [228, 140] width 6 height 6
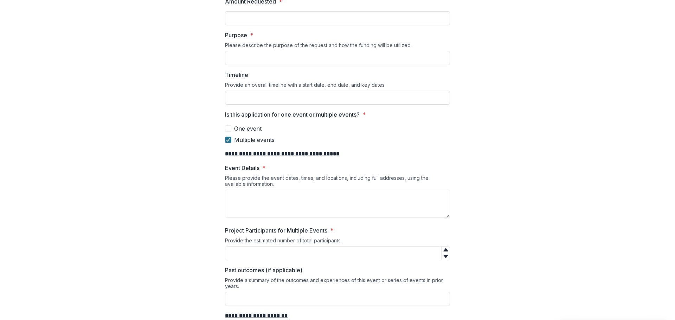
click at [227, 138] on icon at bounding box center [228, 140] width 4 height 4
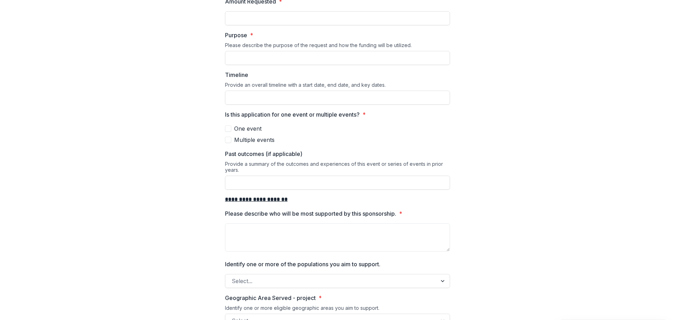
click at [229, 127] on span at bounding box center [228, 128] width 6 height 6
click at [228, 128] on polyline at bounding box center [228, 128] width 3 height 3
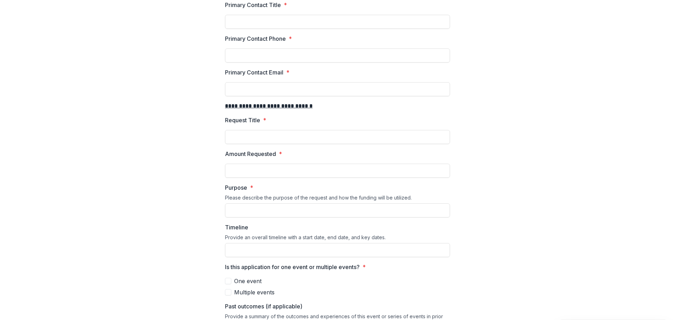
scroll to position [492, 0]
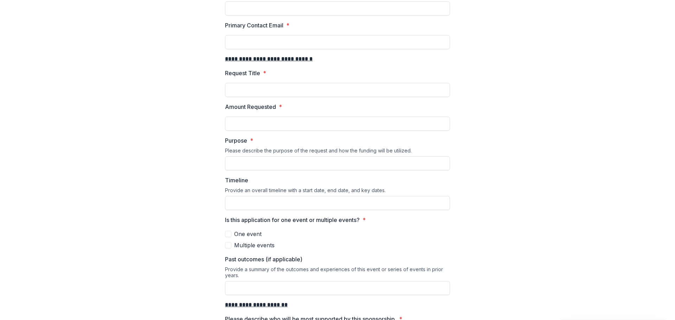
click at [228, 232] on span at bounding box center [228, 234] width 6 height 6
click at [228, 232] on icon at bounding box center [228, 234] width 4 height 4
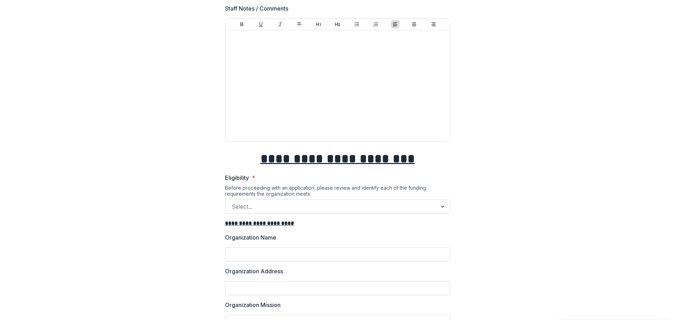
scroll to position [0, 0]
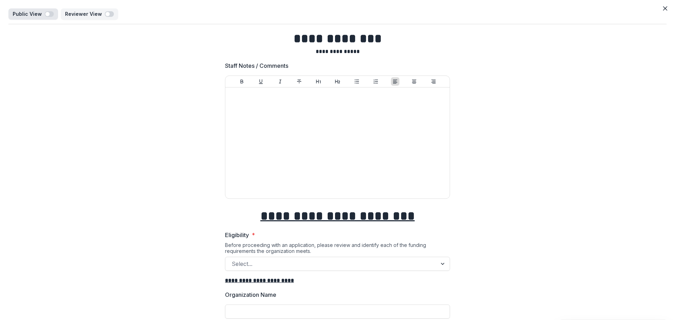
click at [47, 15] on span "button" at bounding box center [47, 14] width 4 height 4
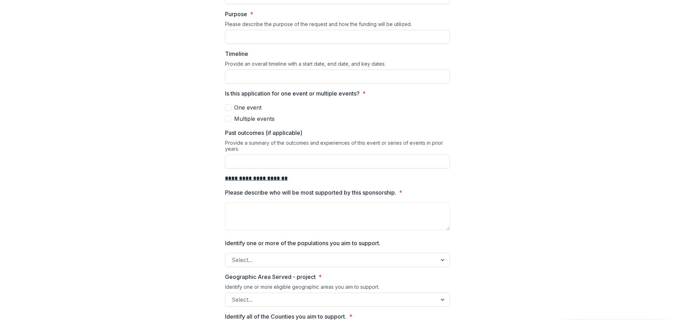
scroll to position [433, 0]
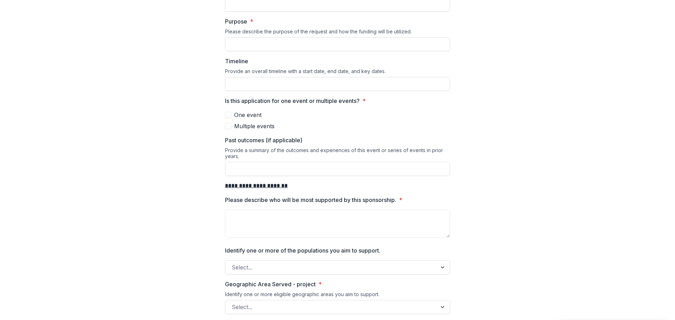
click at [228, 113] on span at bounding box center [228, 115] width 6 height 6
click at [227, 125] on span at bounding box center [228, 126] width 6 height 6
click at [229, 116] on icon at bounding box center [228, 115] width 4 height 4
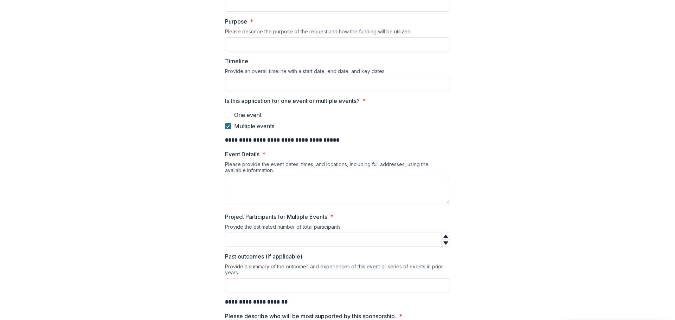
click at [227, 125] on icon at bounding box center [228, 126] width 4 height 4
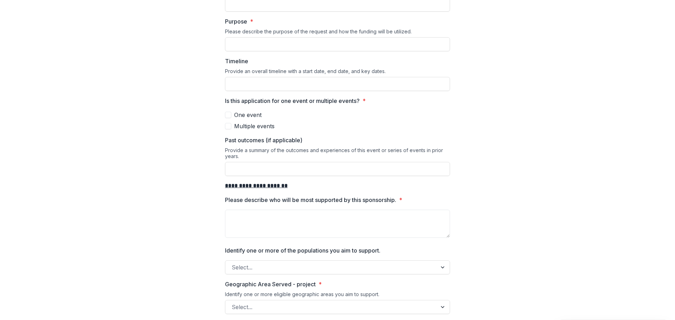
click at [227, 113] on span at bounding box center [228, 115] width 6 height 6
click at [226, 117] on icon at bounding box center [228, 115] width 4 height 4
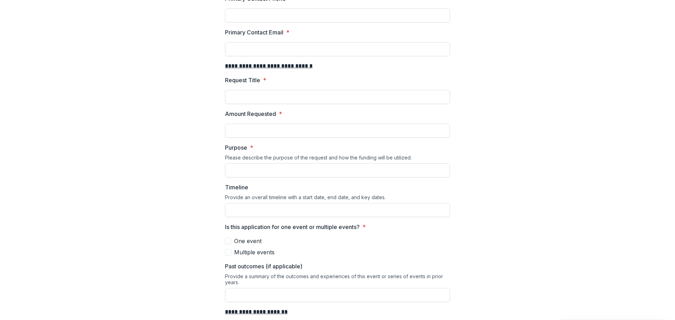
scroll to position [0, 0]
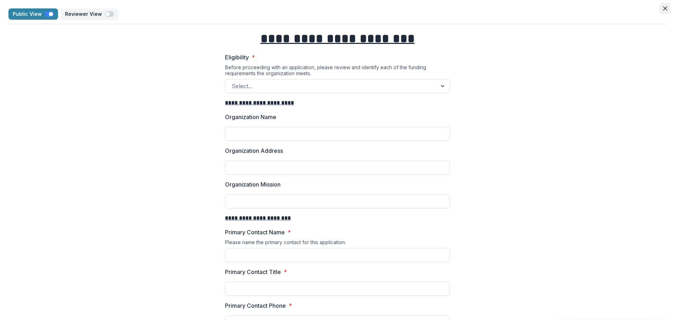
click at [663, 11] on button "Close" at bounding box center [664, 8] width 11 height 11
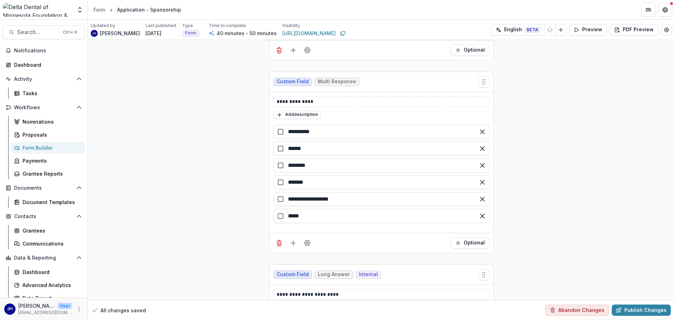
scroll to position [8167, 0]
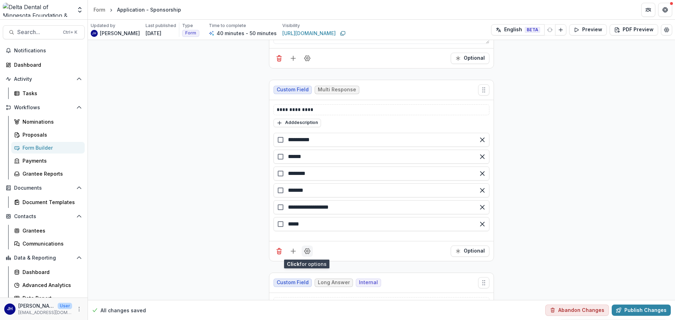
click at [307, 250] on icon "Field Settings" at bounding box center [307, 251] width 7 height 7
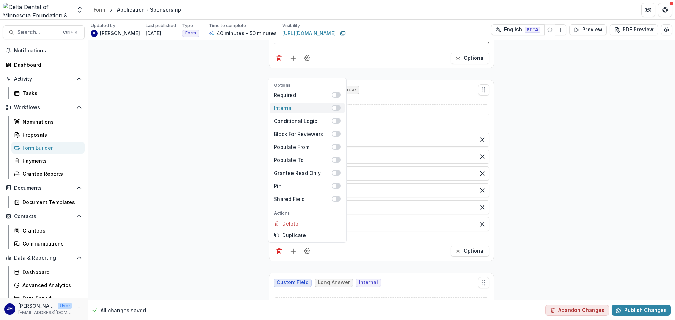
click at [335, 106] on span at bounding box center [335, 108] width 9 height 6
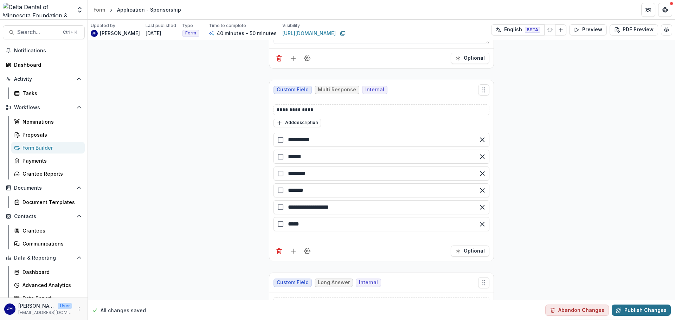
click at [633, 309] on button "Publish Changes" at bounding box center [640, 310] width 59 height 11
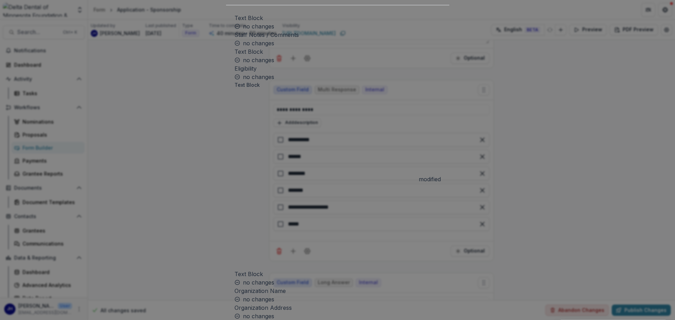
scroll to position [0, 0]
click at [663, 11] on icon "Close" at bounding box center [665, 8] width 4 height 4
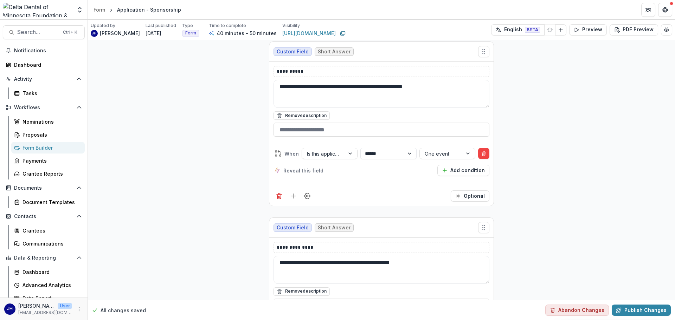
scroll to position [3213, 0]
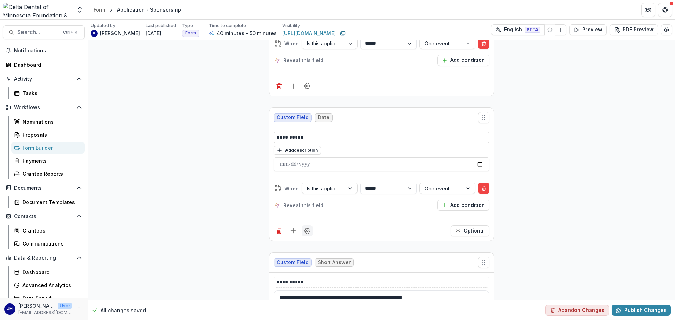
click at [307, 232] on icon "Field Settings" at bounding box center [307, 230] width 7 height 7
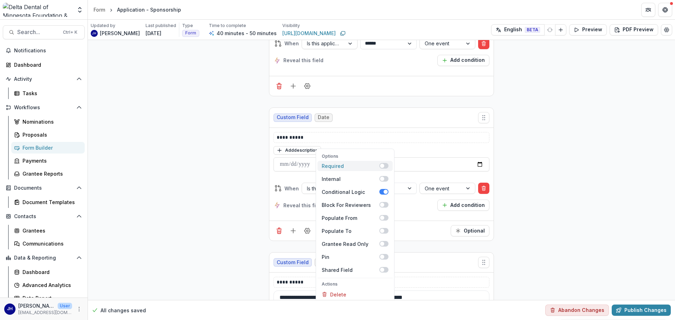
click at [381, 165] on span at bounding box center [382, 166] width 4 height 4
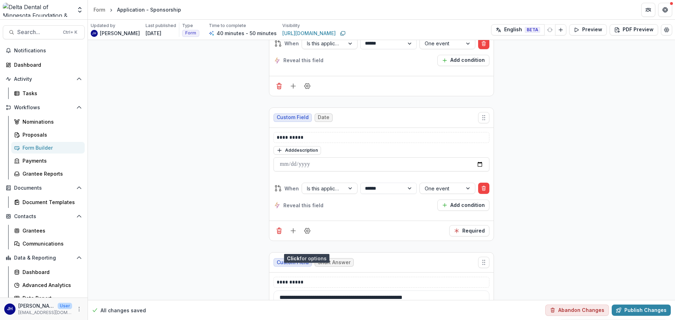
scroll to position [3108, 0]
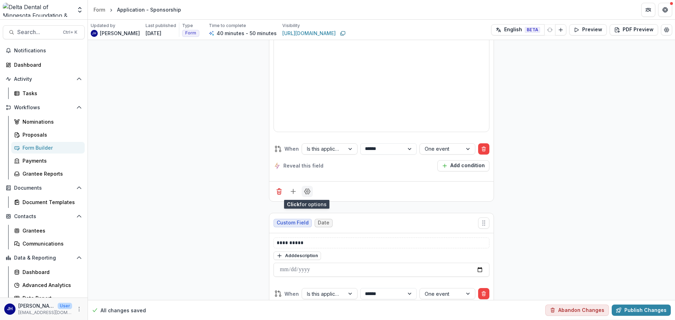
click at [306, 193] on icon "Field Settings" at bounding box center [307, 191] width 7 height 7
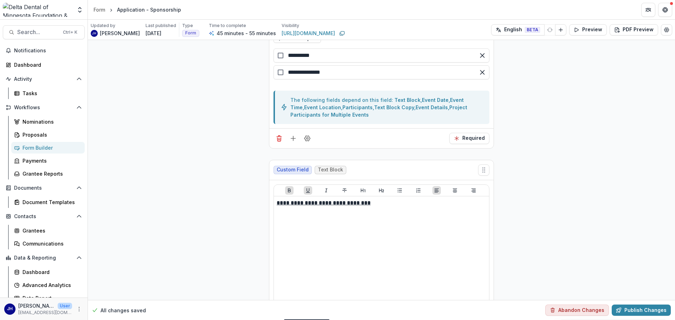
scroll to position [3037, 0]
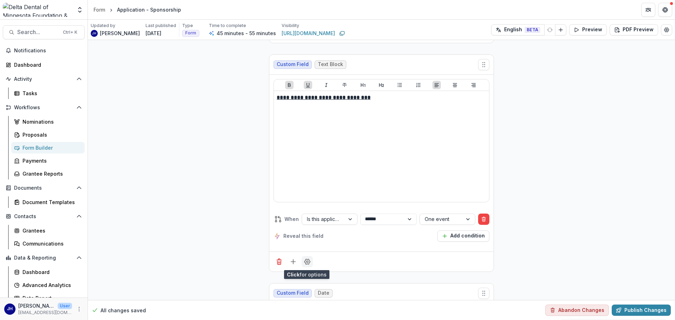
click at [307, 262] on circle "Field Settings" at bounding box center [307, 262] width 2 height 2
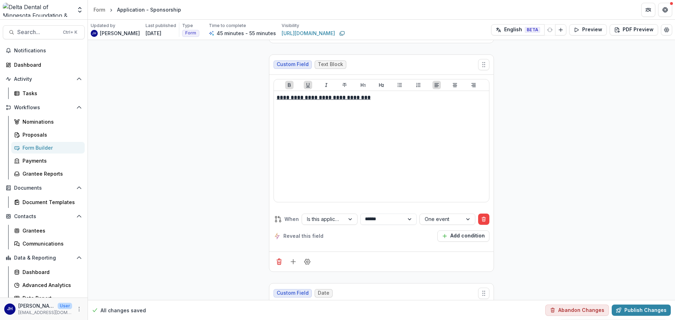
scroll to position [2827, 0]
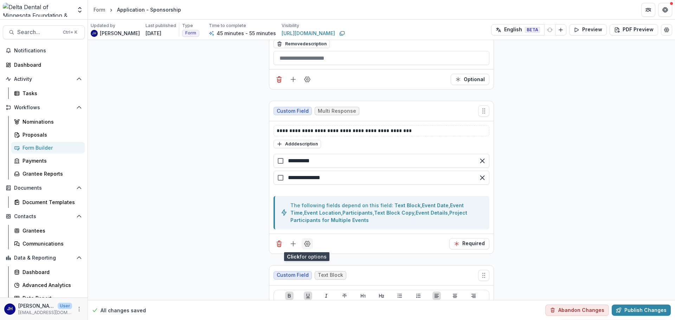
click at [306, 245] on circle "Field Settings" at bounding box center [307, 244] width 2 height 2
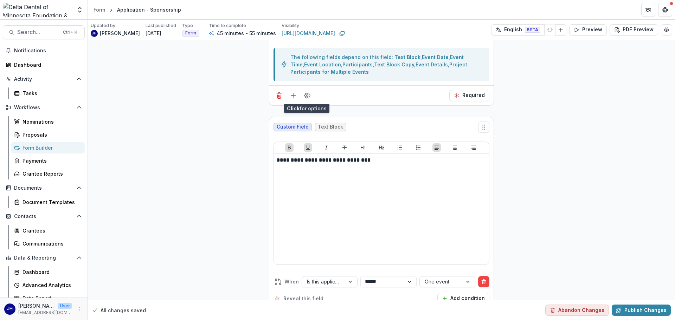
scroll to position [3037, 0]
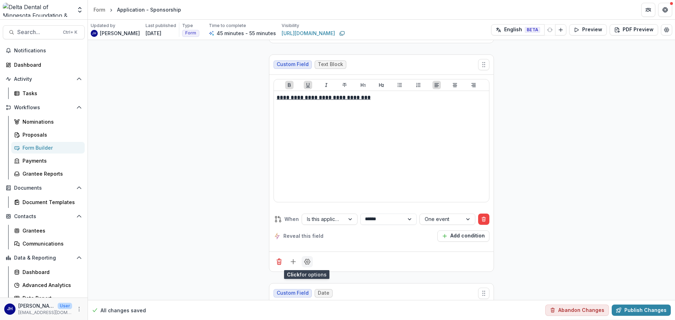
click at [305, 264] on icon "Field Settings" at bounding box center [307, 261] width 6 height 5
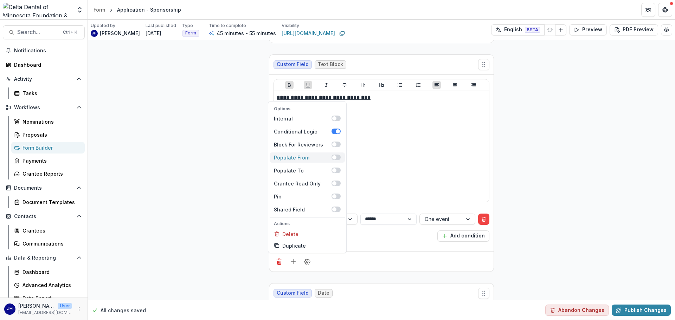
click at [334, 155] on span at bounding box center [335, 158] width 9 height 6
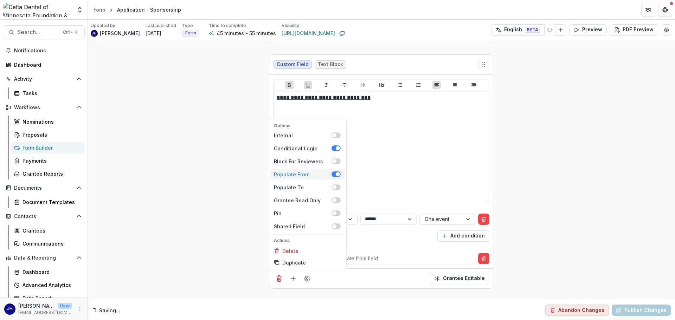
click at [337, 173] on span at bounding box center [338, 174] width 4 height 4
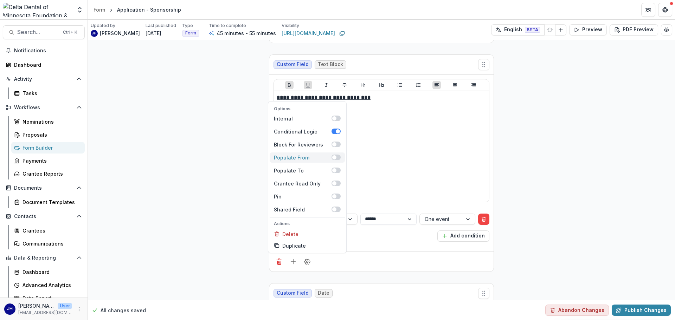
click at [336, 155] on span at bounding box center [335, 158] width 9 height 6
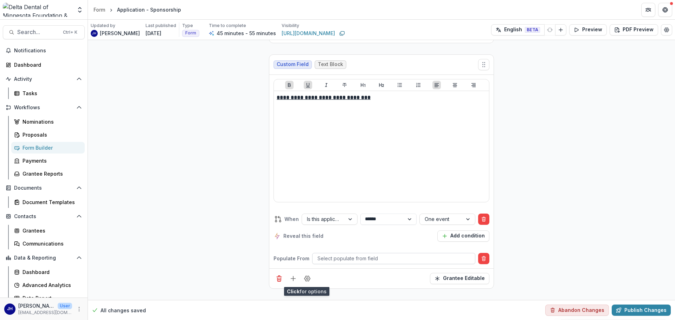
click at [366, 257] on div at bounding box center [393, 258] width 152 height 9
click at [307, 279] on icon "Field Settings" at bounding box center [307, 278] width 7 height 7
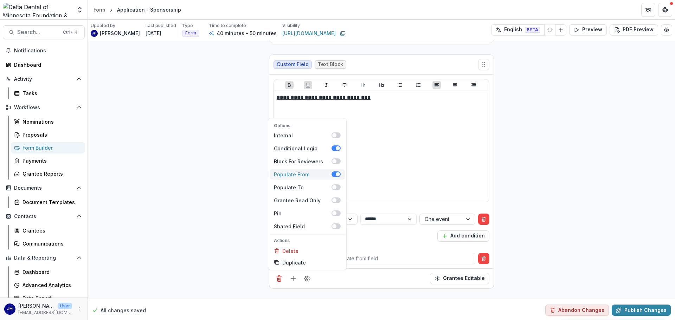
click at [332, 176] on span at bounding box center [335, 174] width 9 height 6
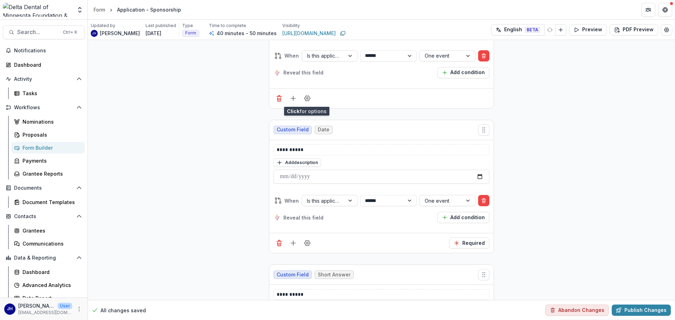
scroll to position [3213, 0]
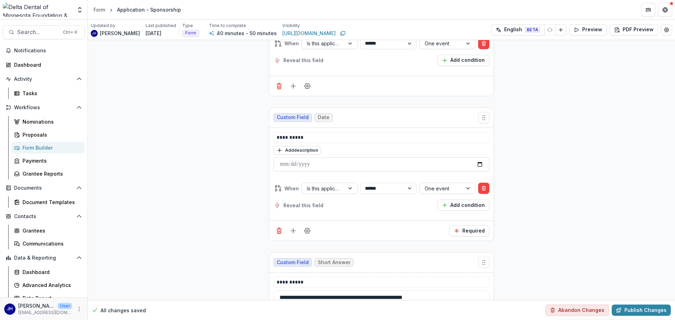
click at [309, 231] on icon "Field Settings" at bounding box center [307, 230] width 7 height 7
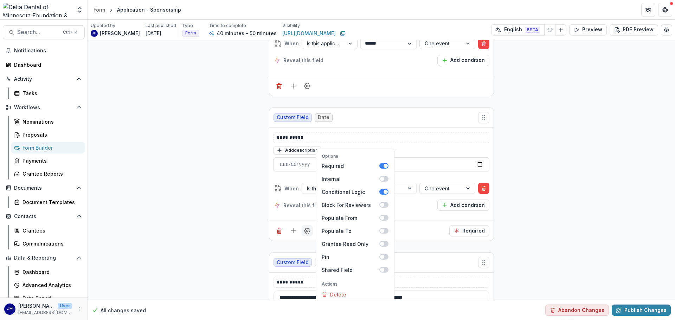
click at [309, 232] on icon "Field Settings" at bounding box center [307, 230] width 6 height 5
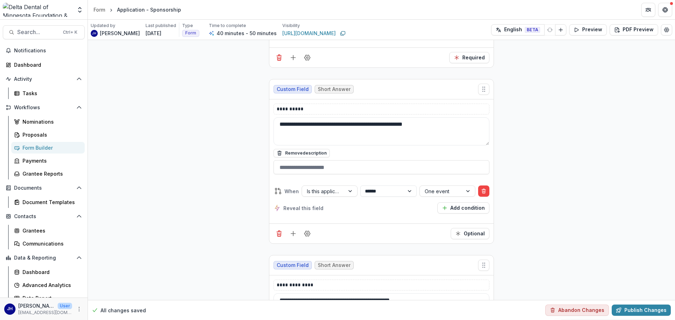
scroll to position [3389, 0]
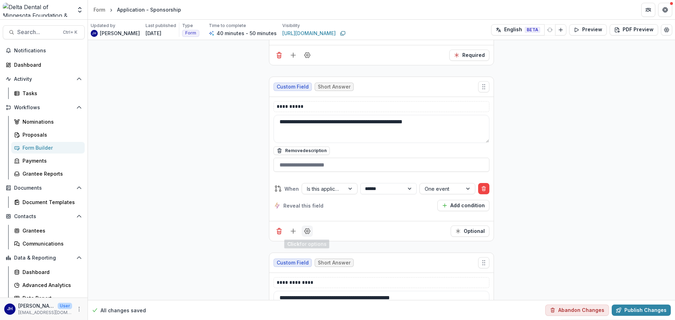
click at [308, 231] on icon "Field Settings" at bounding box center [307, 231] width 7 height 7
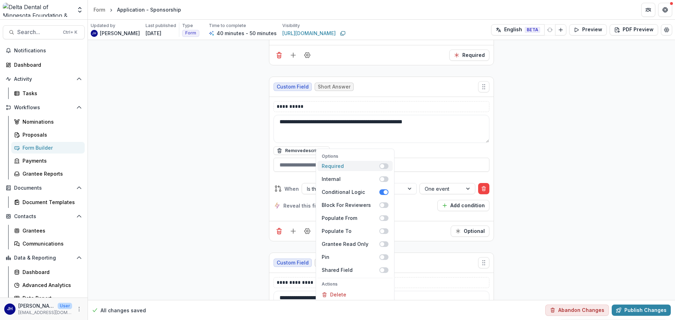
click at [383, 169] on label "Required" at bounding box center [354, 166] width 75 height 10
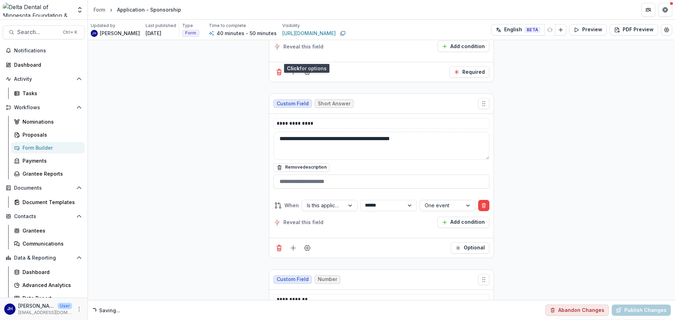
scroll to position [3564, 0]
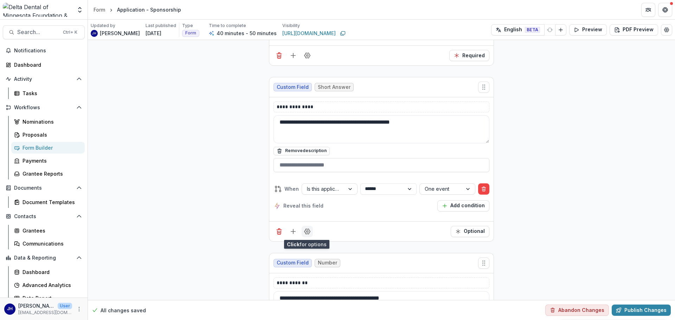
click at [307, 231] on icon "Field Settings" at bounding box center [307, 231] width 7 height 7
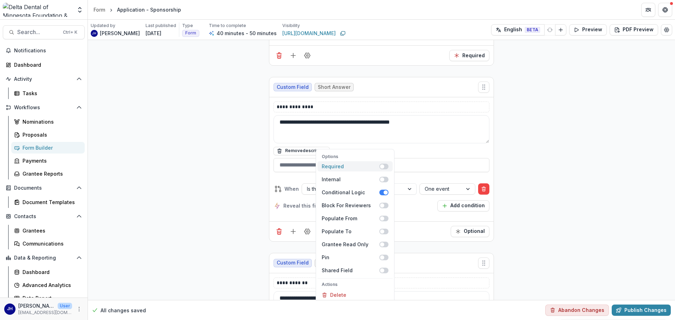
click at [381, 169] on label "Required" at bounding box center [354, 166] width 75 height 10
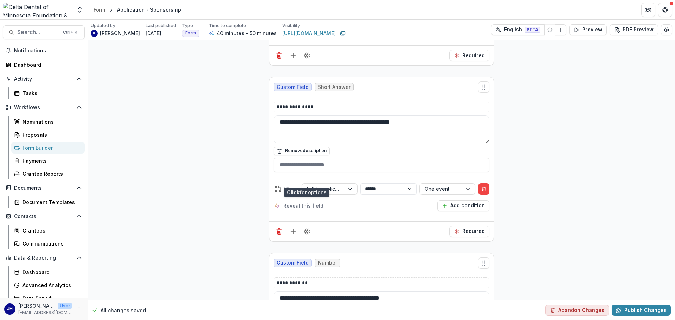
scroll to position [3740, 0]
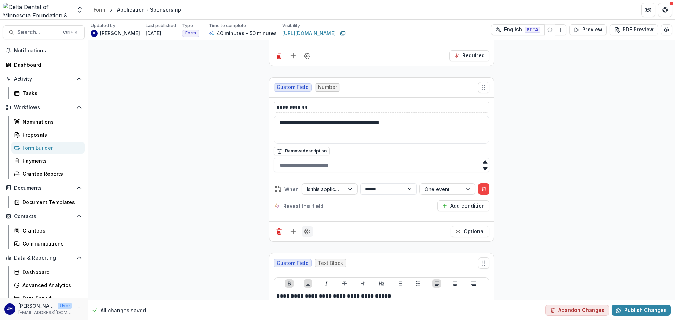
click at [306, 232] on icon "Field Settings" at bounding box center [307, 231] width 7 height 7
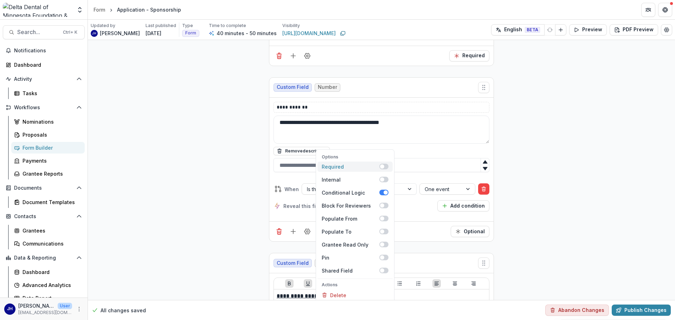
click at [383, 167] on span at bounding box center [383, 167] width 9 height 6
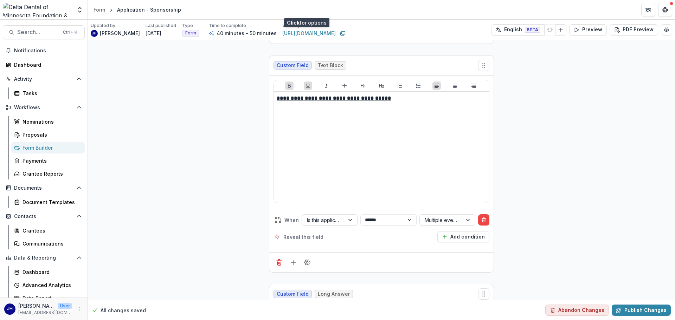
scroll to position [3986, 0]
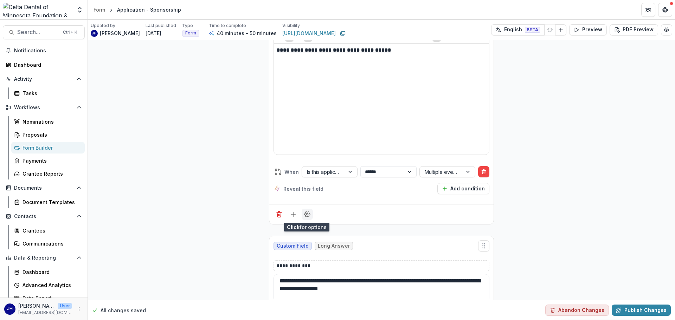
click at [304, 215] on icon "Field Settings" at bounding box center [307, 214] width 6 height 5
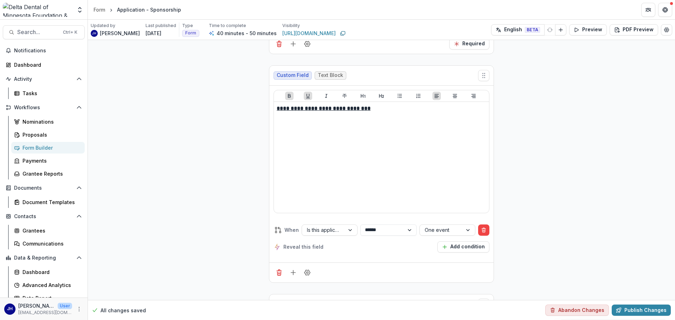
scroll to position [3073, 0]
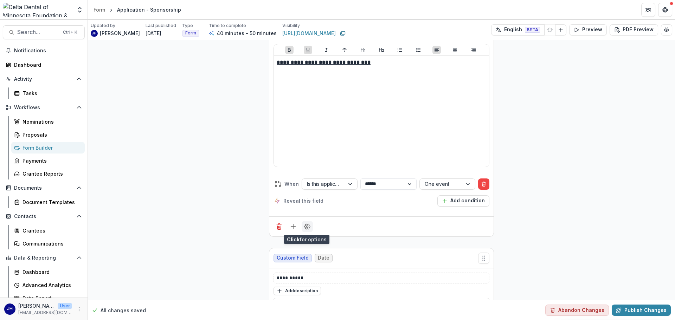
click at [304, 226] on icon "Field Settings" at bounding box center [307, 226] width 6 height 5
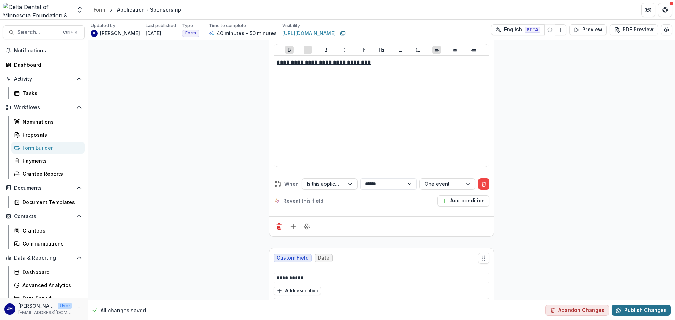
click at [640, 308] on button "Publish Changes" at bounding box center [640, 310] width 59 height 11
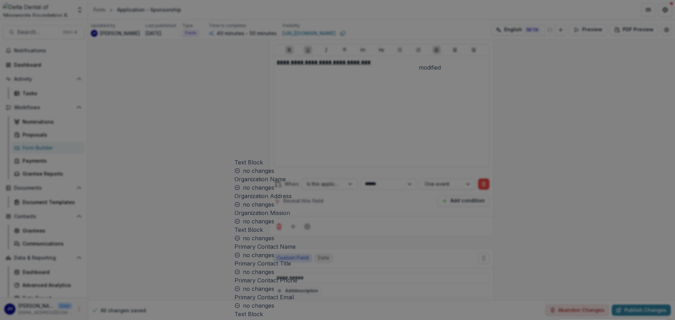
scroll to position [0, 0]
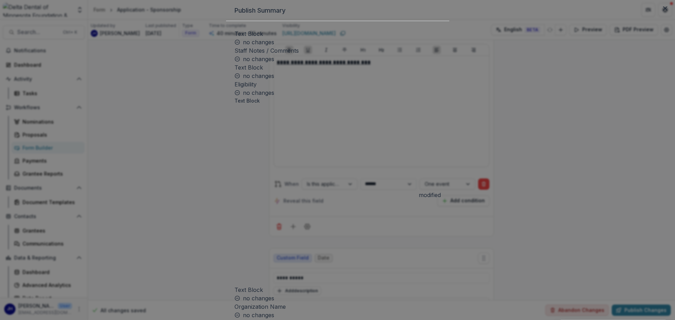
click at [196, 190] on div "Publish Summary Text Block no changes Staff Notes / Comments no changes Text Bl…" at bounding box center [337, 160] width 675 height 320
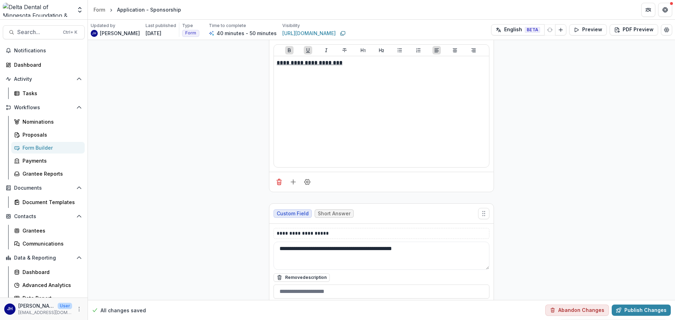
scroll to position [1737, 0]
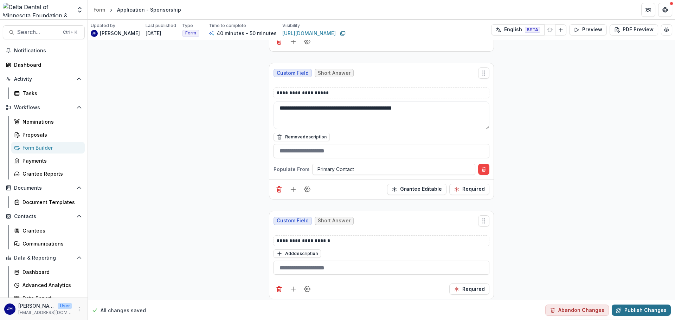
click at [631, 308] on button "Publish Changes" at bounding box center [640, 310] width 59 height 11
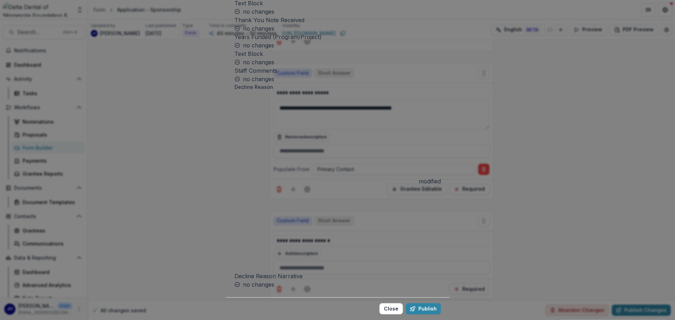
scroll to position [1428, 0]
click at [405, 303] on button "Publish" at bounding box center [422, 308] width 35 height 11
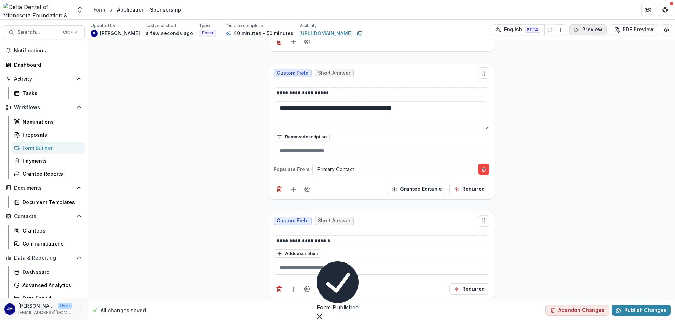
click at [588, 31] on button "Preview" at bounding box center [588, 29] width 38 height 11
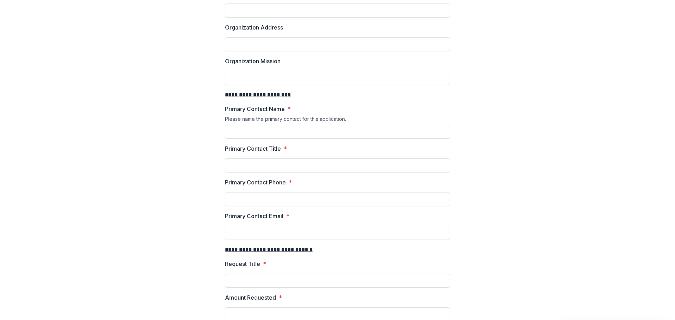
scroll to position [0, 0]
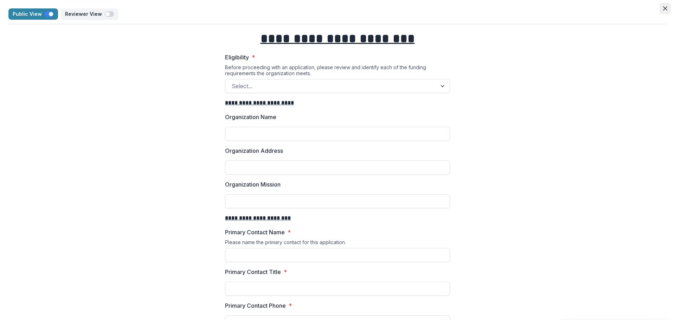
click at [663, 8] on icon "Close" at bounding box center [665, 8] width 4 height 4
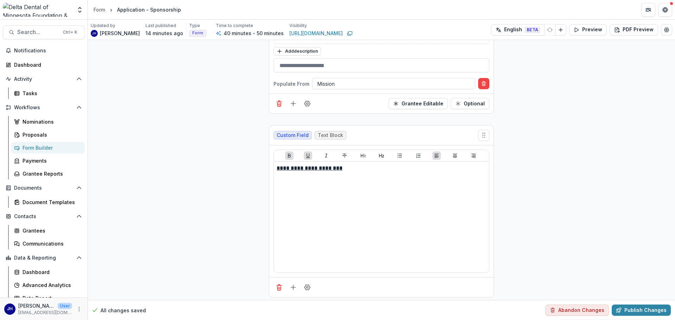
scroll to position [1351, 0]
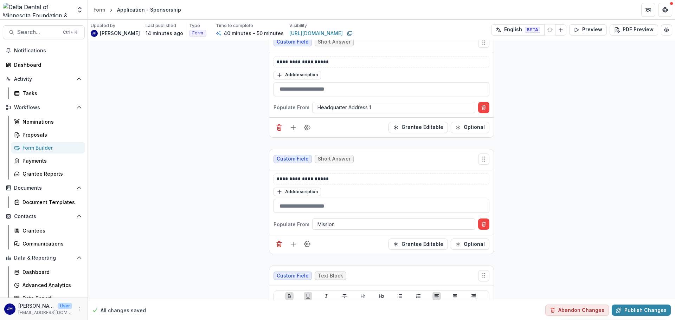
click at [48, 147] on div "Form Builder" at bounding box center [50, 147] width 57 height 7
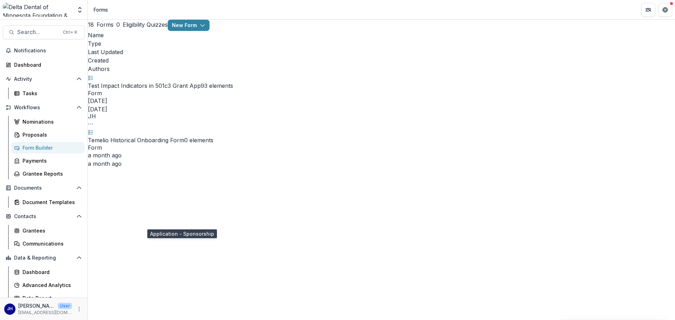
select select "**********"
select select "********"
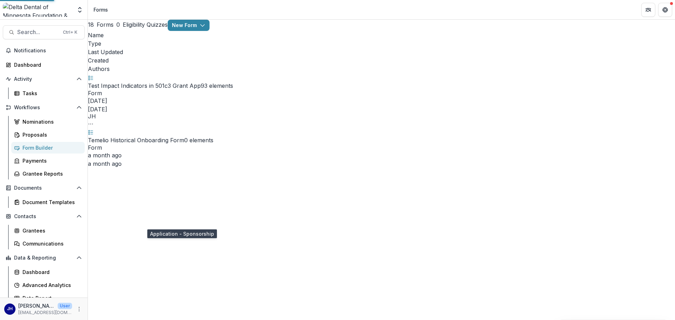
select select "********"
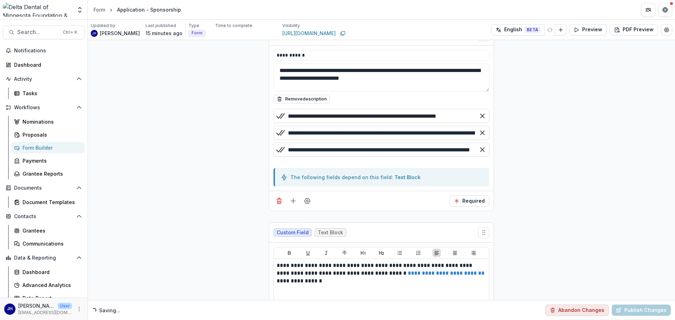
scroll to position [738, 0]
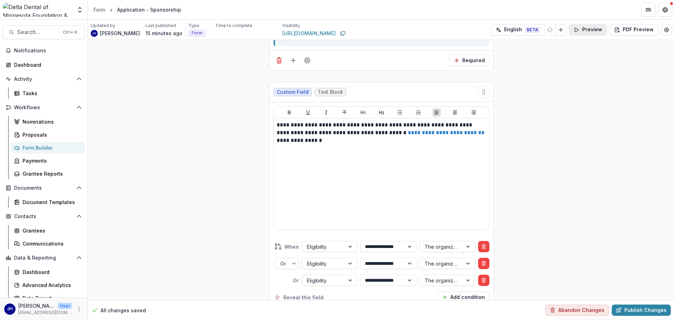
click at [591, 31] on button "Preview" at bounding box center [588, 29] width 38 height 11
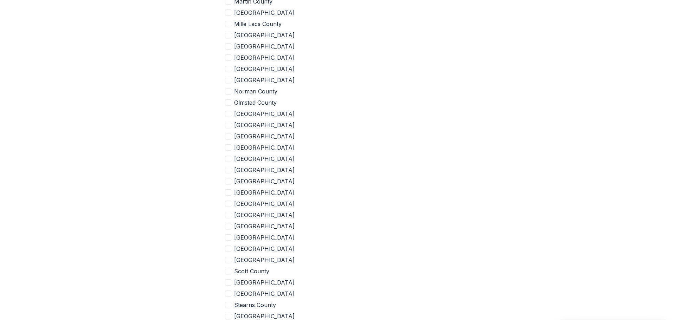
scroll to position [1384, 0]
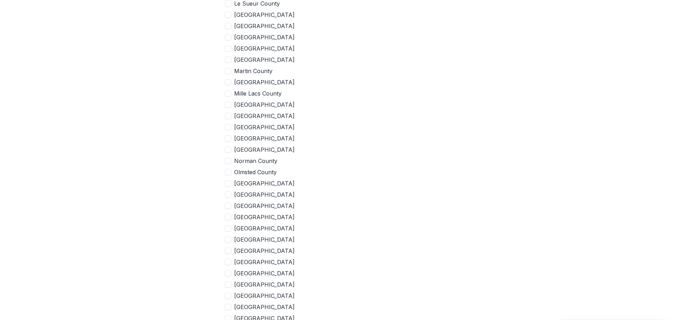
drag, startPoint x: 671, startPoint y: 183, endPoint x: 648, endPoint y: 165, distance: 29.0
click at [674, 109] on div "**********" at bounding box center [337, 160] width 675 height 320
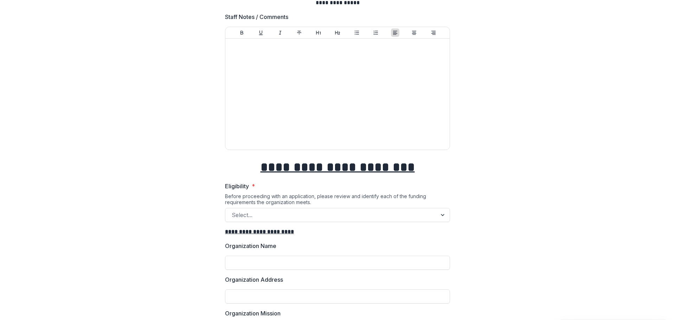
scroll to position [0, 0]
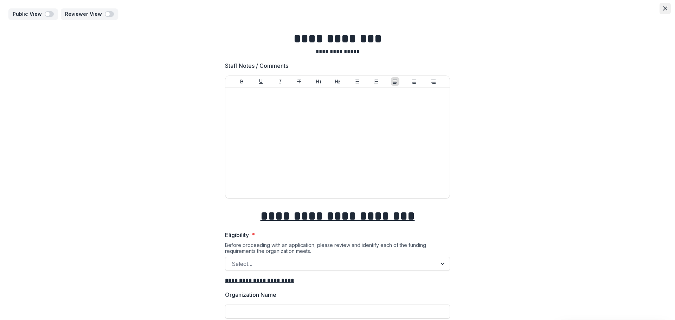
click at [659, 6] on button "Close" at bounding box center [664, 8] width 11 height 11
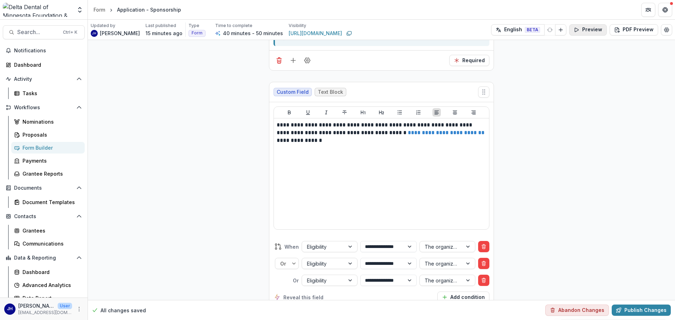
click at [578, 31] on icon "button" at bounding box center [576, 30] width 6 height 6
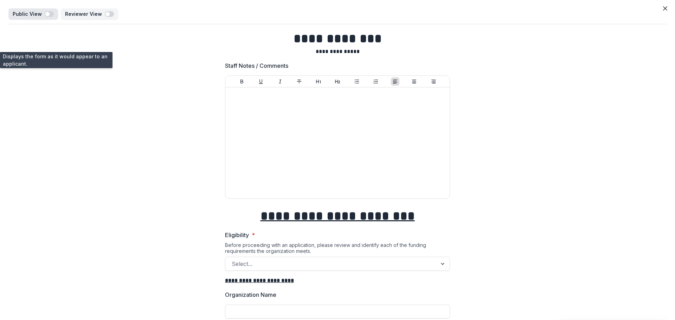
click at [51, 14] on span "button" at bounding box center [49, 14] width 9 height 6
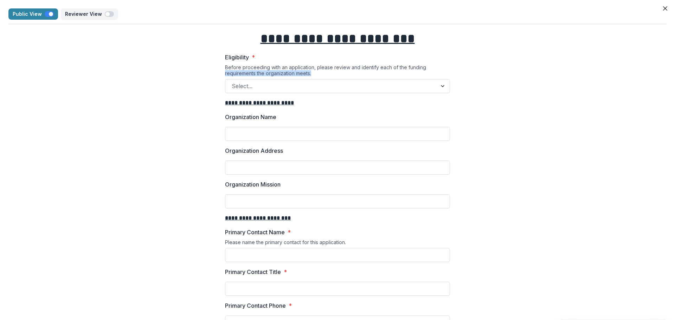
drag, startPoint x: 672, startPoint y: 65, endPoint x: 672, endPoint y: 79, distance: 14.4
click at [660, 12] on button "Close" at bounding box center [664, 8] width 11 height 11
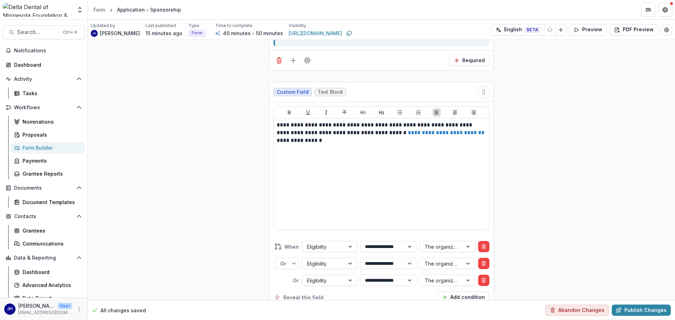
click at [40, 150] on div "Form Builder" at bounding box center [50, 147] width 57 height 7
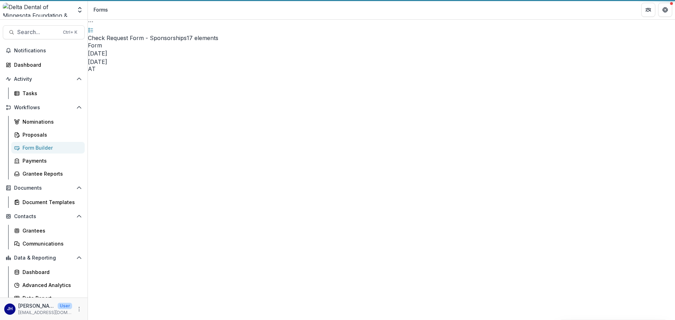
scroll to position [125, 0]
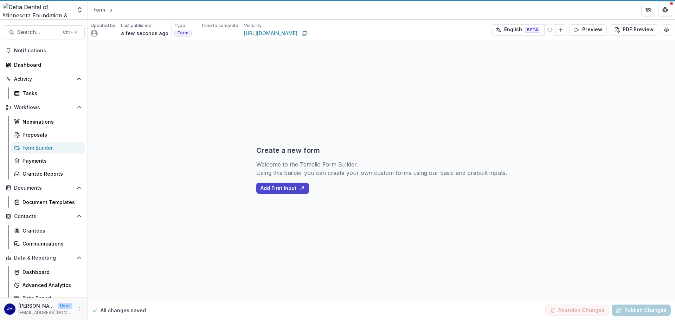
select select "********"
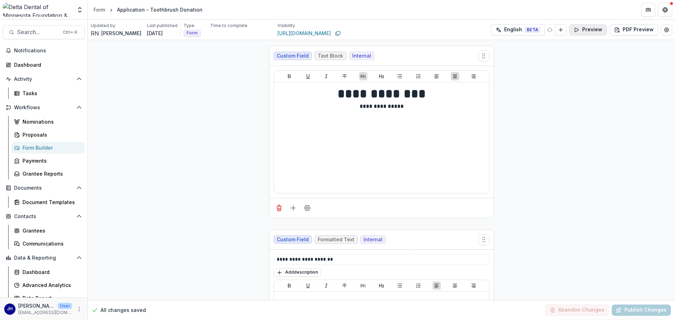
click at [575, 31] on icon "button" at bounding box center [576, 30] width 4 height 4
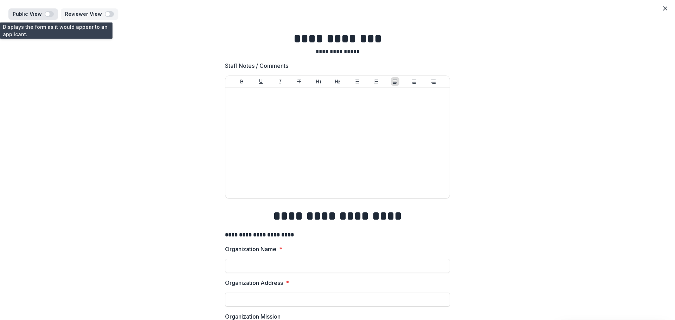
click at [46, 13] on span "button" at bounding box center [47, 14] width 4 height 4
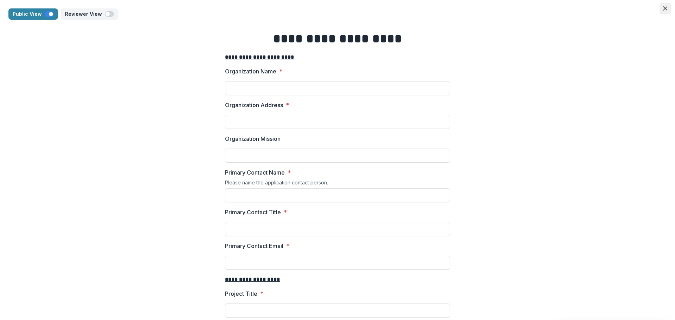
click at [665, 12] on button "Close" at bounding box center [664, 8] width 11 height 11
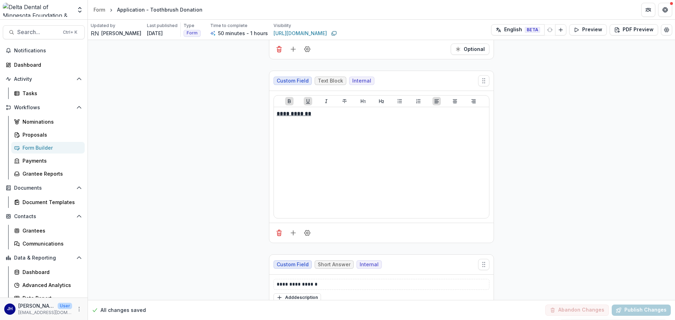
scroll to position [7132, 0]
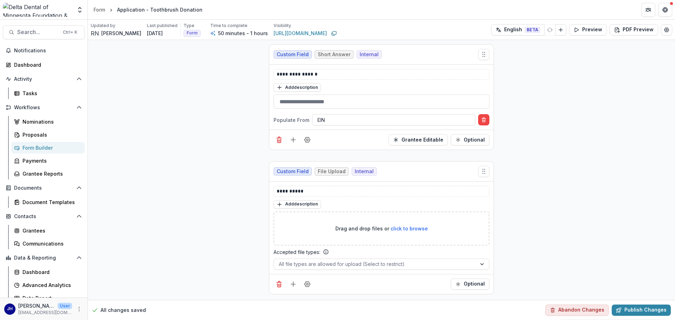
scroll to position [7673, 0]
click at [648, 307] on button "Publish Changes" at bounding box center [640, 310] width 59 height 11
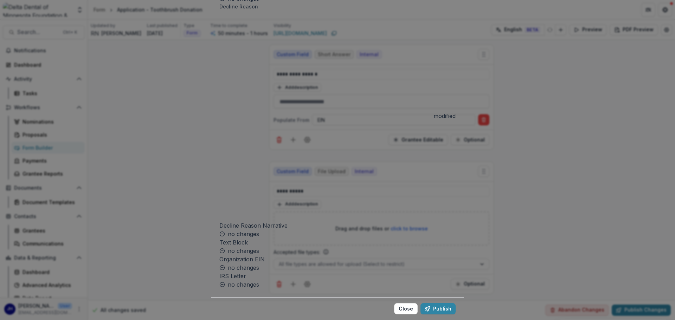
scroll to position [1717, 0]
click at [420, 303] on button "Publish" at bounding box center [437, 308] width 35 height 11
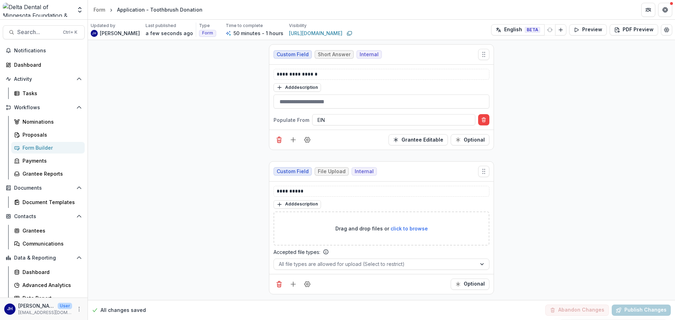
click at [27, 148] on div "Form Builder" at bounding box center [50, 147] width 57 height 7
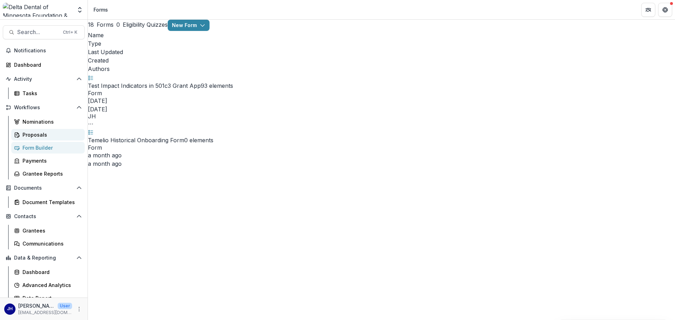
click at [35, 132] on div "Proposals" at bounding box center [50, 134] width 57 height 7
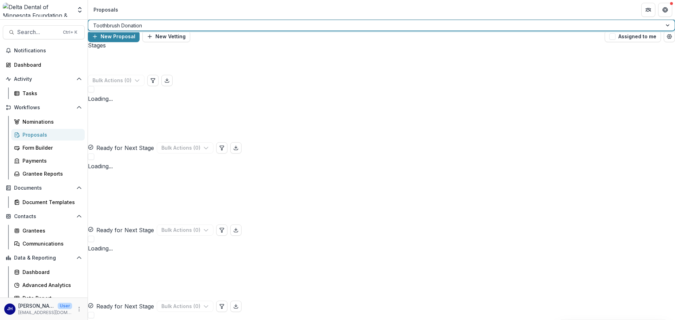
click at [662, 31] on div at bounding box center [668, 25] width 13 height 11
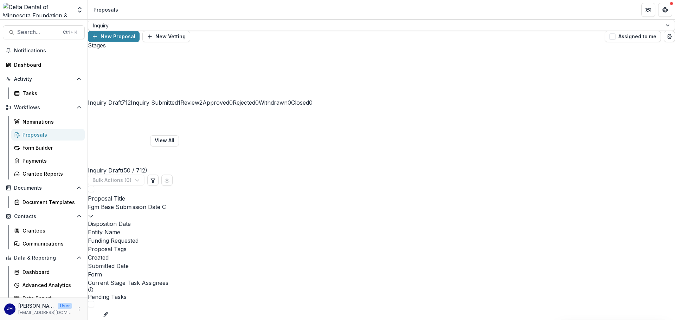
click at [122, 99] on span "Inquiry Draft" at bounding box center [105, 102] width 34 height 7
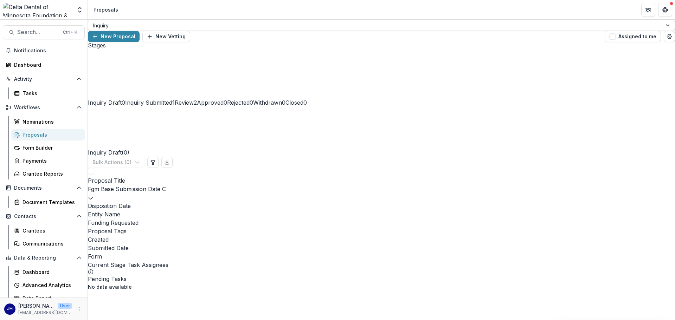
click at [122, 99] on span "Inquiry Draft" at bounding box center [105, 102] width 34 height 7
click at [122, 107] on h2 "Inquiry Draft ( 0 )" at bounding box center [108, 132] width 41 height 50
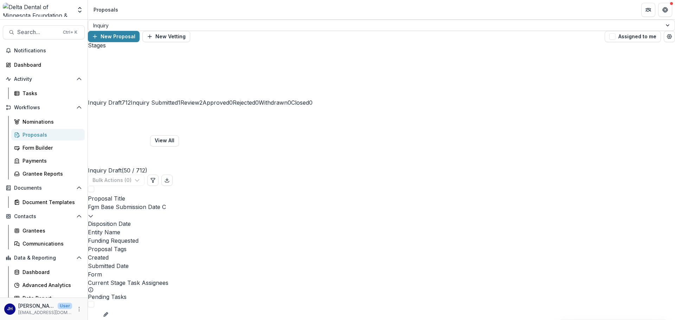
click at [179, 135] on button "View All" at bounding box center [164, 140] width 29 height 11
click at [122, 99] on span "Inquiry Draft" at bounding box center [105, 102] width 34 height 7
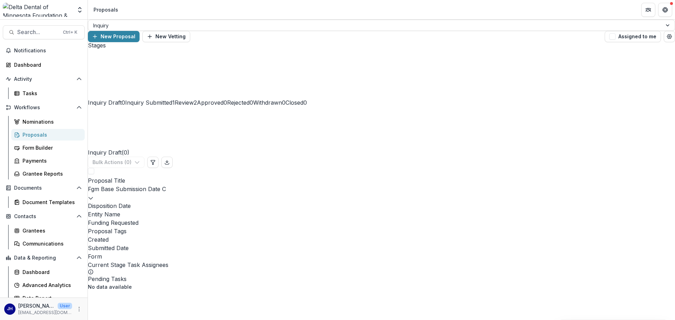
click at [183, 78] on div "Stages Inquiry Draft 0 Inquiry Submitted 1 Review 2 Approved 0 Rejected 0 Withd…" at bounding box center [381, 166] width 587 height 248
click at [189, 107] on div "Inquiry Draft ( 0 ) Bulk Actions ( 0 )" at bounding box center [381, 137] width 587 height 61
click at [172, 99] on span "Inquiry Submitted" at bounding box center [148, 102] width 47 height 7
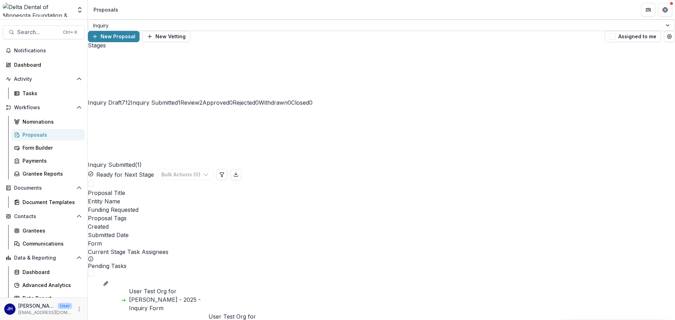
click at [122, 99] on span "Inquiry Draft" at bounding box center [105, 102] width 34 height 7
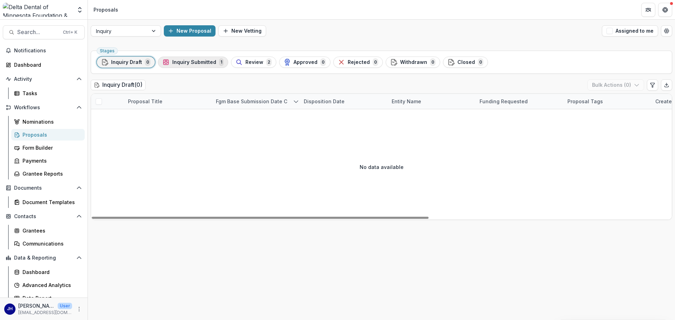
click at [186, 63] on span "Inquiry Submitted" at bounding box center [194, 62] width 44 height 6
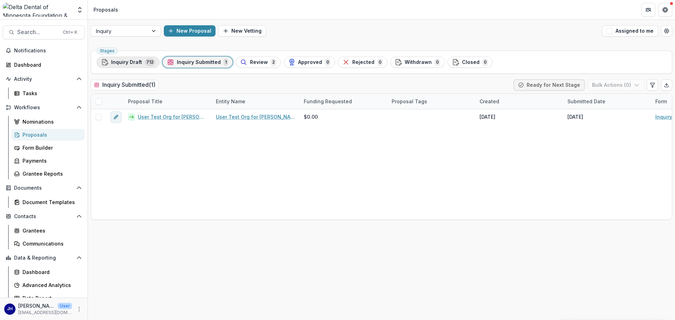
click at [141, 61] on div "Inquiry Draft 712" at bounding box center [128, 62] width 54 height 8
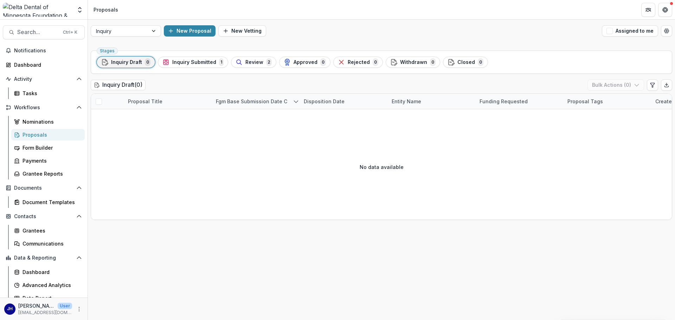
drag, startPoint x: 147, startPoint y: 65, endPoint x: 217, endPoint y: 79, distance: 71.6
click at [147, 65] on span "0" at bounding box center [148, 62] width 6 height 8
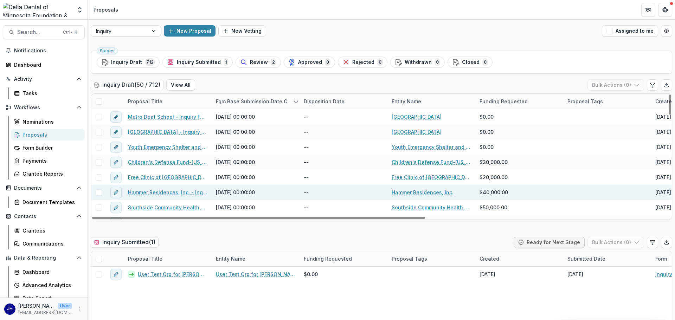
drag, startPoint x: 339, startPoint y: 217, endPoint x: 288, endPoint y: 195, distance: 55.5
click at [215, 217] on div at bounding box center [258, 218] width 333 height 2
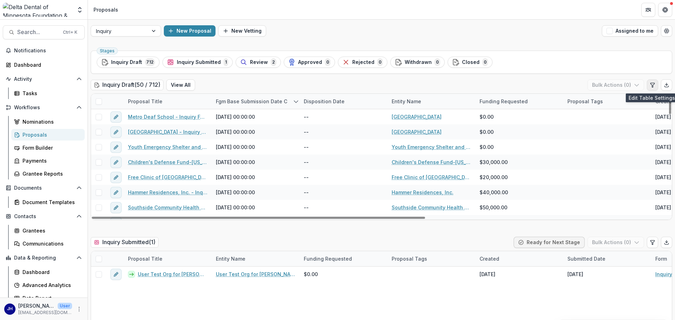
click at [650, 83] on icon "Edit table settings" at bounding box center [652, 85] width 4 height 4
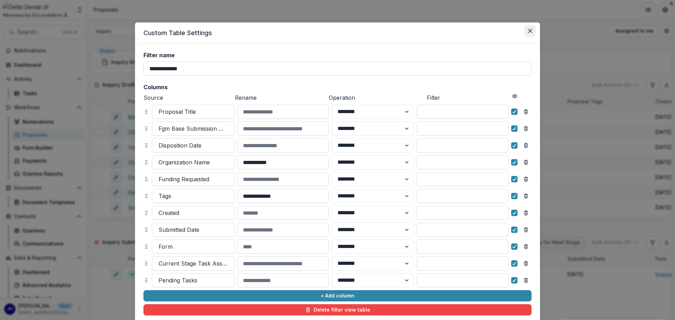
click at [530, 31] on icon "Close" at bounding box center [530, 31] width 4 height 4
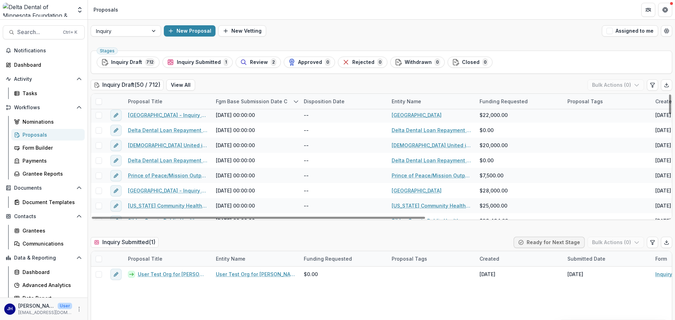
click at [192, 85] on button "View All" at bounding box center [180, 84] width 29 height 11
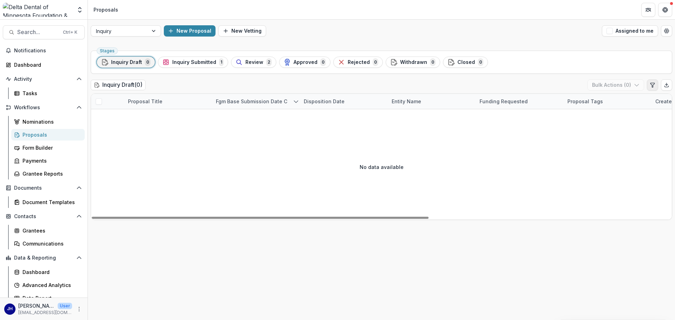
click at [650, 85] on icon "Edit table settings" at bounding box center [652, 85] width 6 height 6
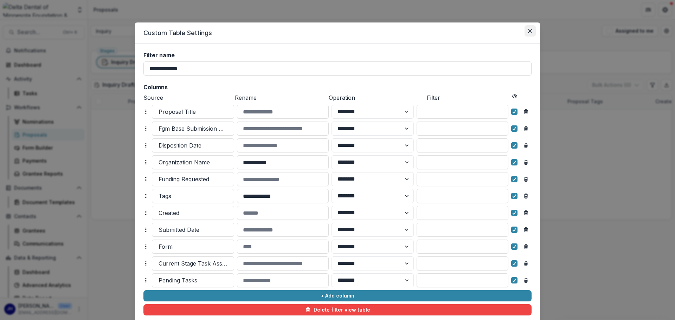
click at [528, 33] on button "Close" at bounding box center [529, 30] width 11 height 11
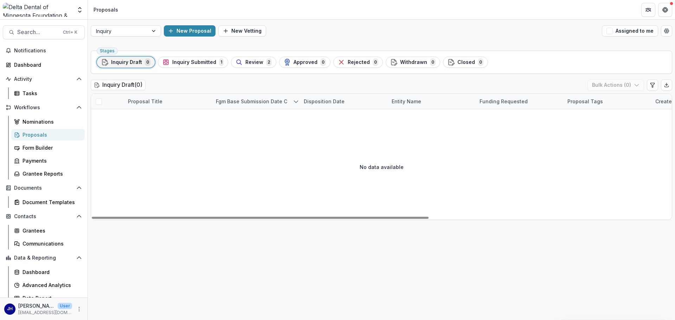
click at [174, 87] on div "Inquiry Draft ( 0 ) Bulk Actions ( 0 )" at bounding box center [381, 86] width 581 height 14
click at [23, 134] on div "Proposals" at bounding box center [50, 134] width 57 height 7
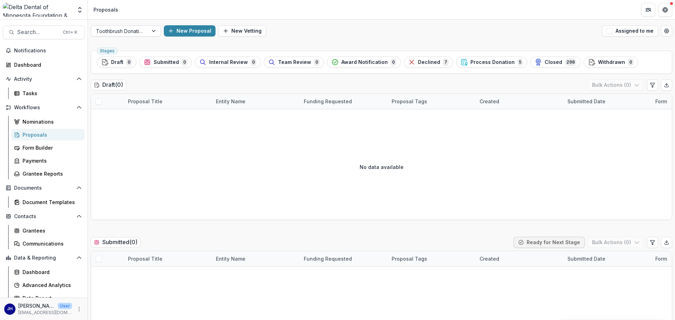
click at [155, 31] on div at bounding box center [154, 31] width 13 height 11
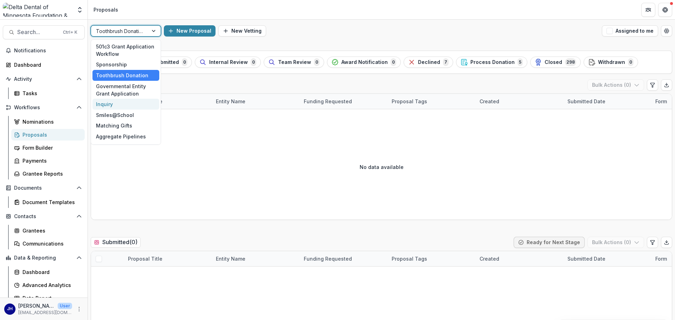
click at [120, 105] on div "Inquiry" at bounding box center [125, 104] width 67 height 11
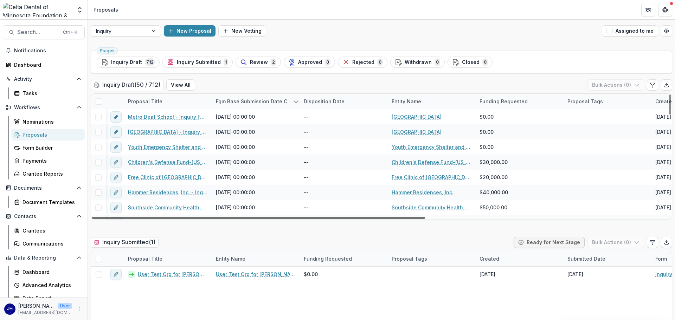
drag, startPoint x: 321, startPoint y: 219, endPoint x: 270, endPoint y: 226, distance: 51.1
click at [270, 219] on div at bounding box center [258, 218] width 333 height 2
drag, startPoint x: 259, startPoint y: 218, endPoint x: 222, endPoint y: 216, distance: 37.7
click at [222, 217] on div at bounding box center [258, 218] width 333 height 2
click at [252, 100] on div "Fgm Base Submission Date C" at bounding box center [252, 101] width 80 height 7
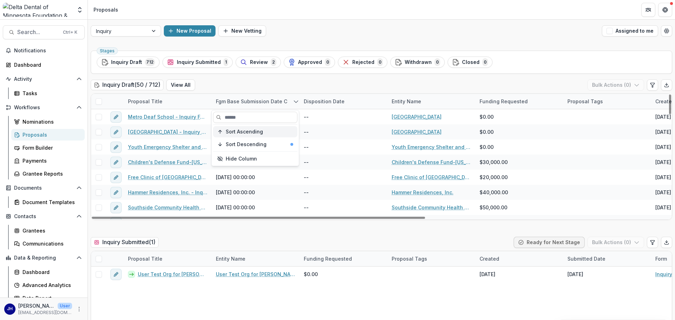
click at [249, 133] on span "Sort Ascending" at bounding box center [244, 132] width 37 height 6
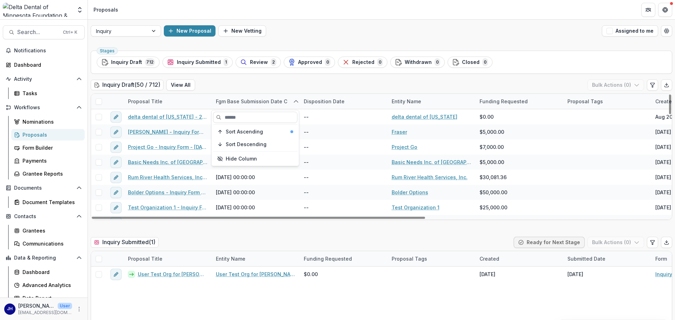
click at [255, 99] on div "Fgm Base Submission Date C" at bounding box center [252, 101] width 80 height 7
click at [254, 98] on div "Fgm Base Submission Date C" at bounding box center [252, 101] width 80 height 7
click at [253, 145] on span "Sort Descending" at bounding box center [246, 145] width 41 height 6
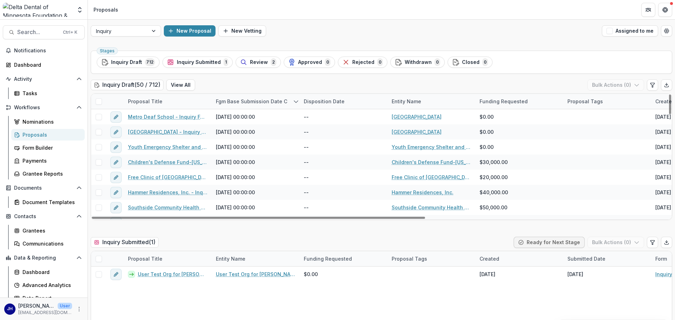
click at [258, 88] on div "Inquiry Draft ( 50 / 712 ) View All Bulk Actions ( 0 )" at bounding box center [381, 86] width 581 height 14
click at [653, 83] on button "Edit table settings" at bounding box center [651, 84] width 11 height 11
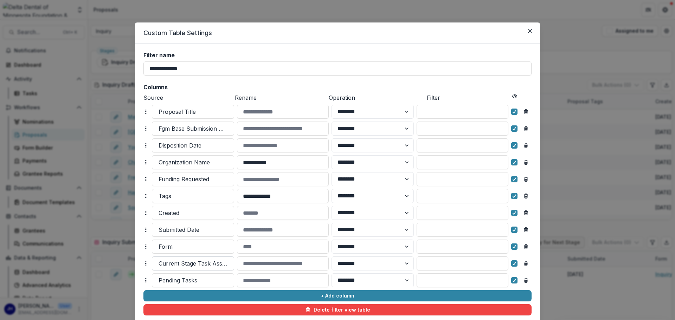
click at [163, 261] on div at bounding box center [192, 264] width 69 height 10
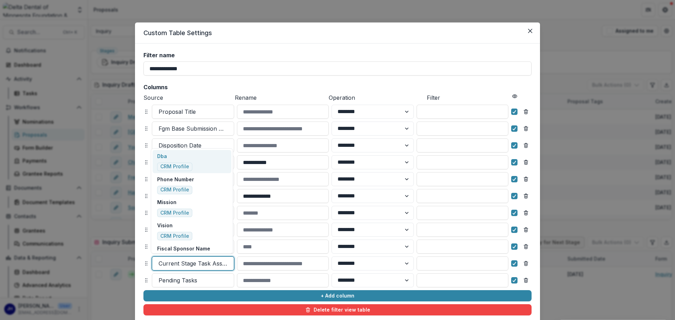
click at [160, 264] on div at bounding box center [192, 264] width 69 height 10
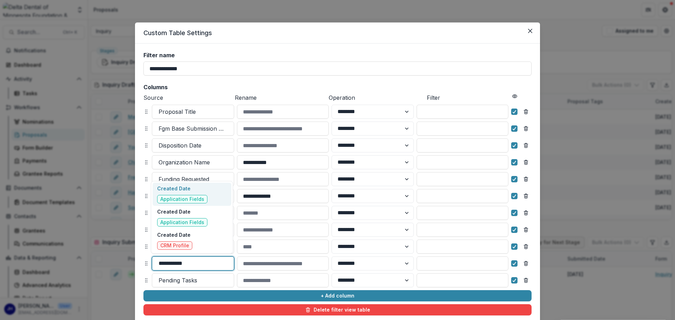
type input "**********"
click at [212, 221] on div "Created Date Application Fields" at bounding box center [191, 217] width 79 height 23
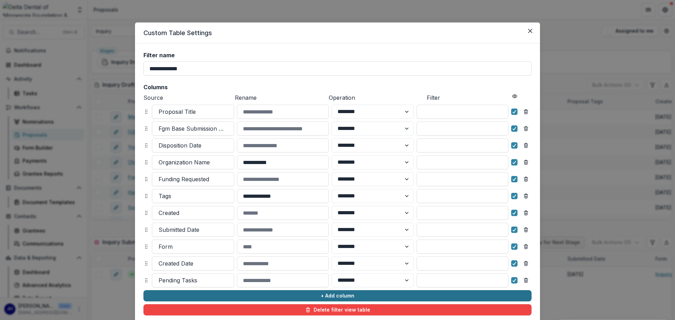
click at [331, 297] on button "+ Add column" at bounding box center [337, 295] width 388 height 11
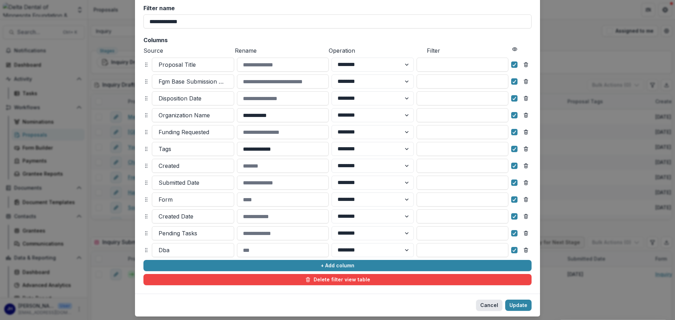
scroll to position [66, 0]
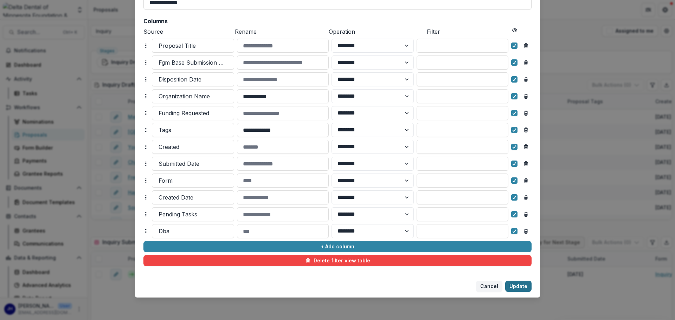
click at [512, 288] on button "Update" at bounding box center [518, 286] width 26 height 11
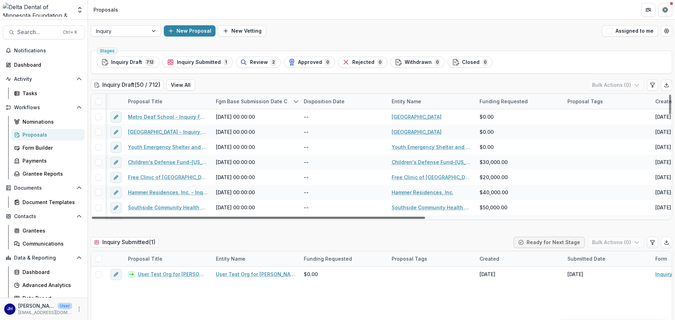
scroll to position [0, 421]
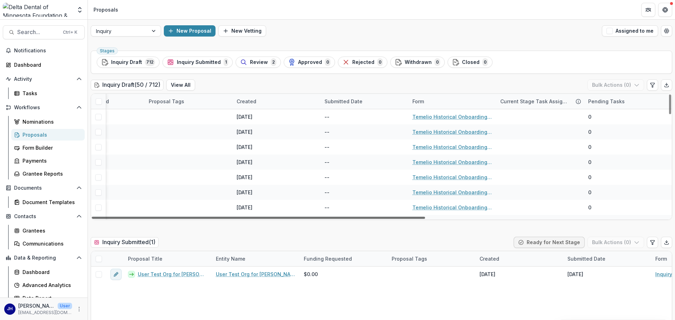
drag, startPoint x: 156, startPoint y: 219, endPoint x: 560, endPoint y: 238, distance: 404.5
click at [425, 219] on div at bounding box center [258, 218] width 333 height 2
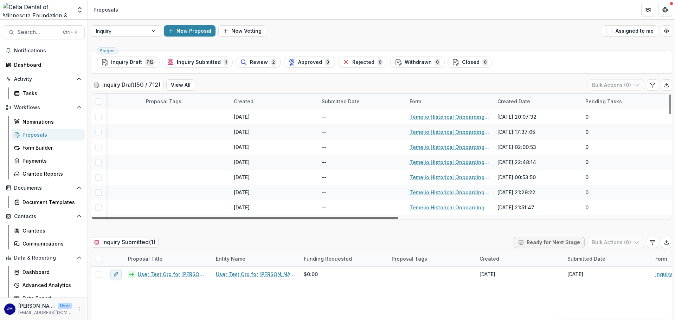
scroll to position [0, 508]
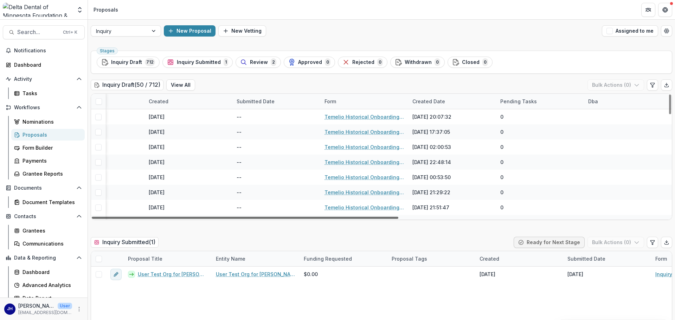
drag, startPoint x: 326, startPoint y: 216, endPoint x: 637, endPoint y: 234, distance: 311.8
click at [398, 219] on div at bounding box center [245, 218] width 306 height 2
click at [441, 101] on div "Created Date" at bounding box center [428, 101] width 41 height 7
click at [431, 142] on span "Sort Descending" at bounding box center [440, 145] width 41 height 6
click at [444, 86] on div "Inquiry Draft ( 50 / 712 ) View All Bulk Actions ( 0 )" at bounding box center [381, 86] width 581 height 14
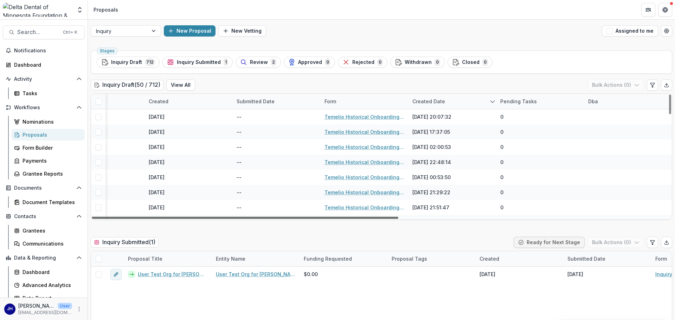
scroll to position [0, 410]
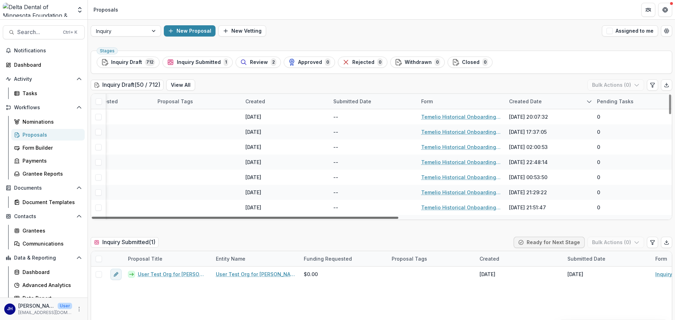
drag, startPoint x: 446, startPoint y: 217, endPoint x: 394, endPoint y: 216, distance: 52.0
click at [394, 217] on div at bounding box center [245, 218] width 306 height 2
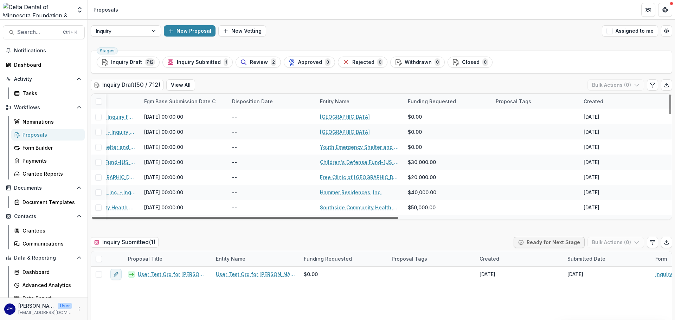
scroll to position [0, 71]
drag, startPoint x: 441, startPoint y: 218, endPoint x: 262, endPoint y: 218, distance: 178.5
click at [262, 218] on div at bounding box center [245, 218] width 306 height 2
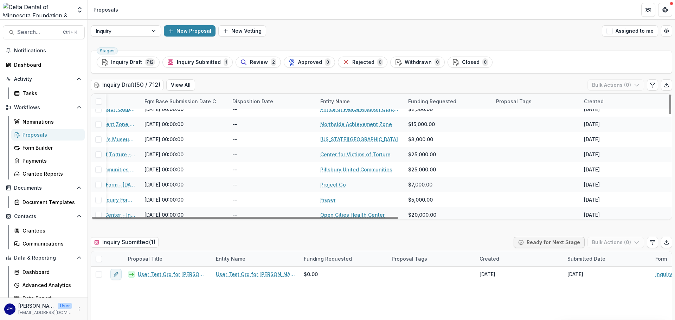
scroll to position [645, 71]
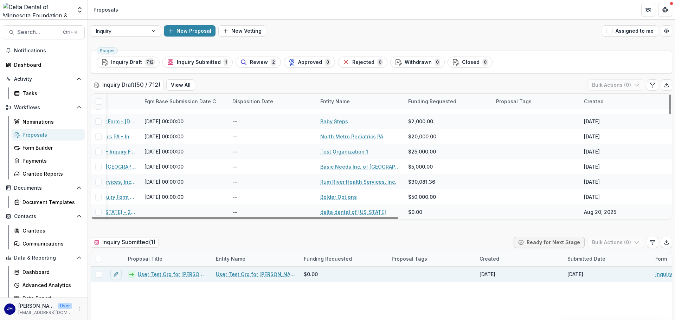
click at [584, 279] on div "[DATE]" at bounding box center [607, 274] width 88 height 15
